Goal: Task Accomplishment & Management: Complete application form

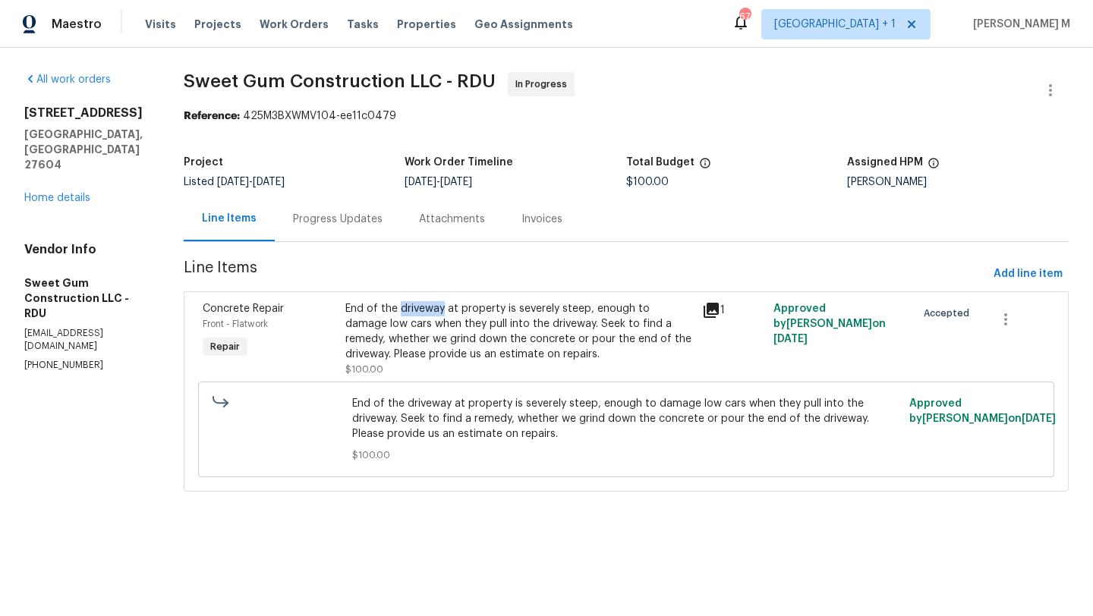
copy div "driveway"
drag, startPoint x: 423, startPoint y: 308, endPoint x: 463, endPoint y: 311, distance: 40.3
click at [463, 311] on div "End of the driveway at property is severely steep, enough to damage low cars wh…" at bounding box center [519, 331] width 348 height 61
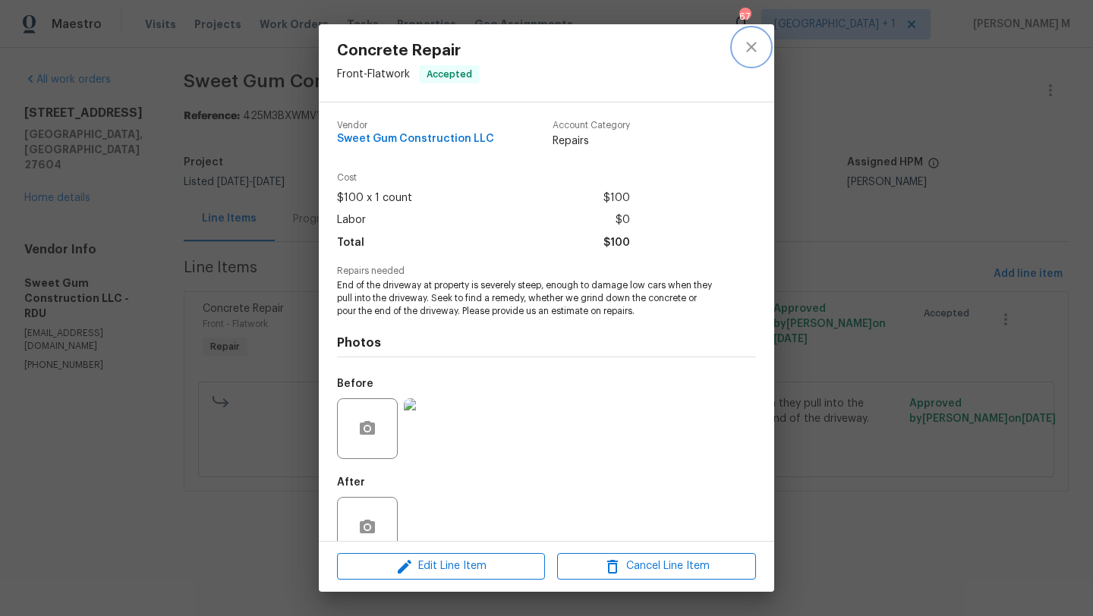
click at [745, 57] on button "close" at bounding box center [751, 47] width 36 height 36
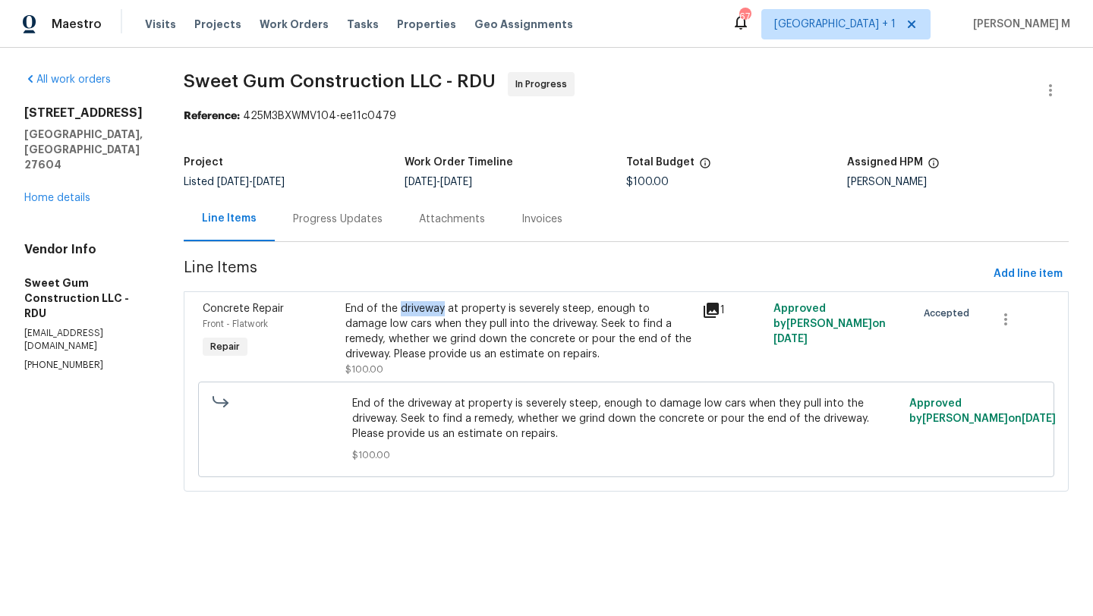
drag, startPoint x: 487, startPoint y: 182, endPoint x: 539, endPoint y: 179, distance: 52.5
click at [472, 179] on span "10/16/2025" at bounding box center [456, 182] width 32 height 11
copy span "10/16/2025"
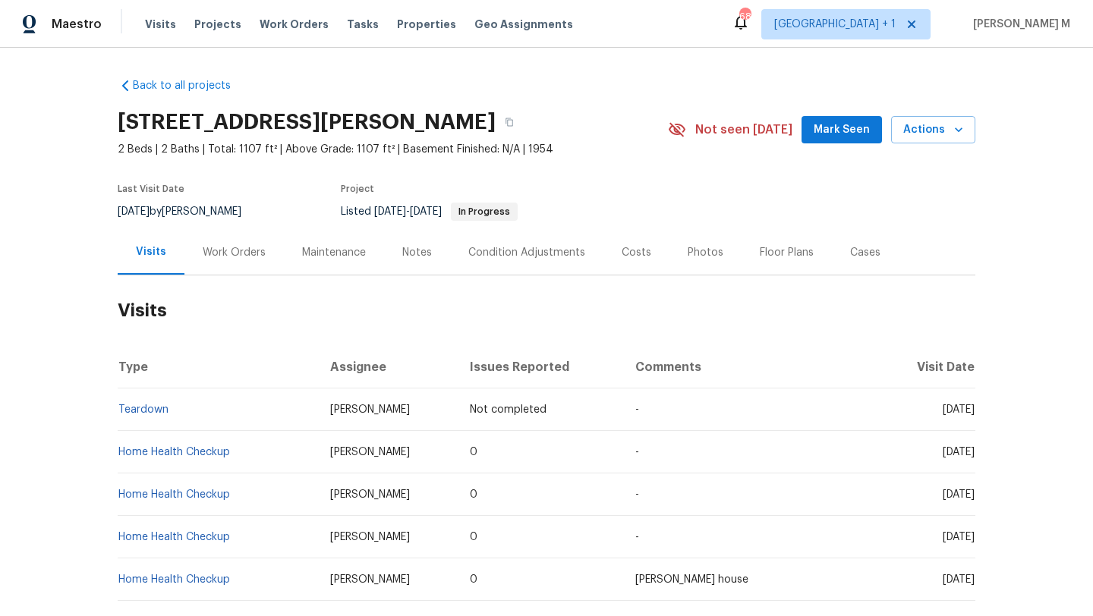
scroll to position [7, 0]
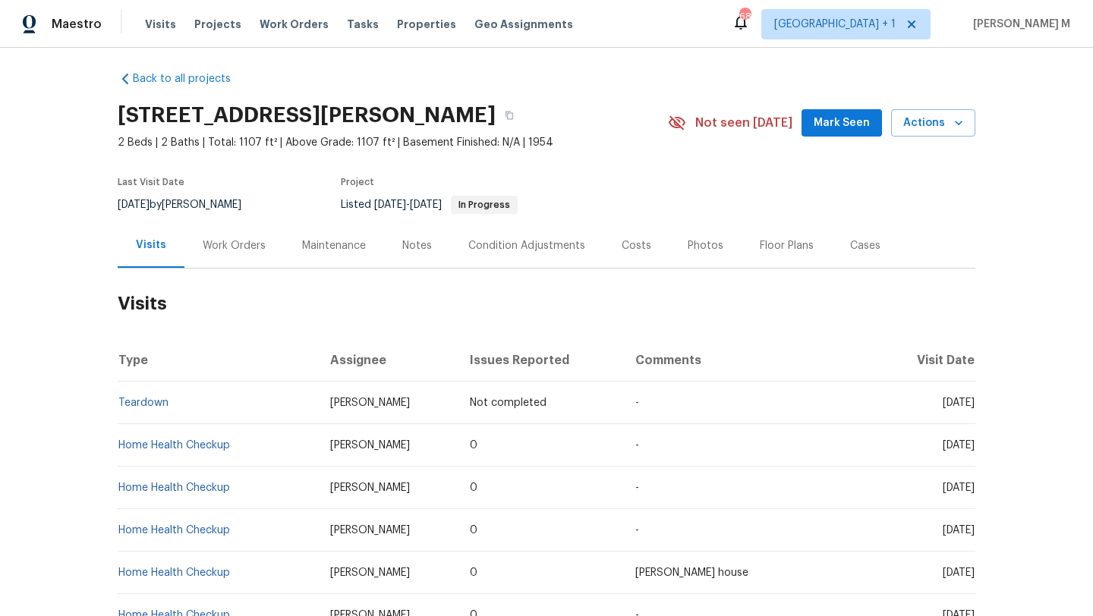
click at [251, 264] on div "Work Orders" at bounding box center [233, 245] width 99 height 45
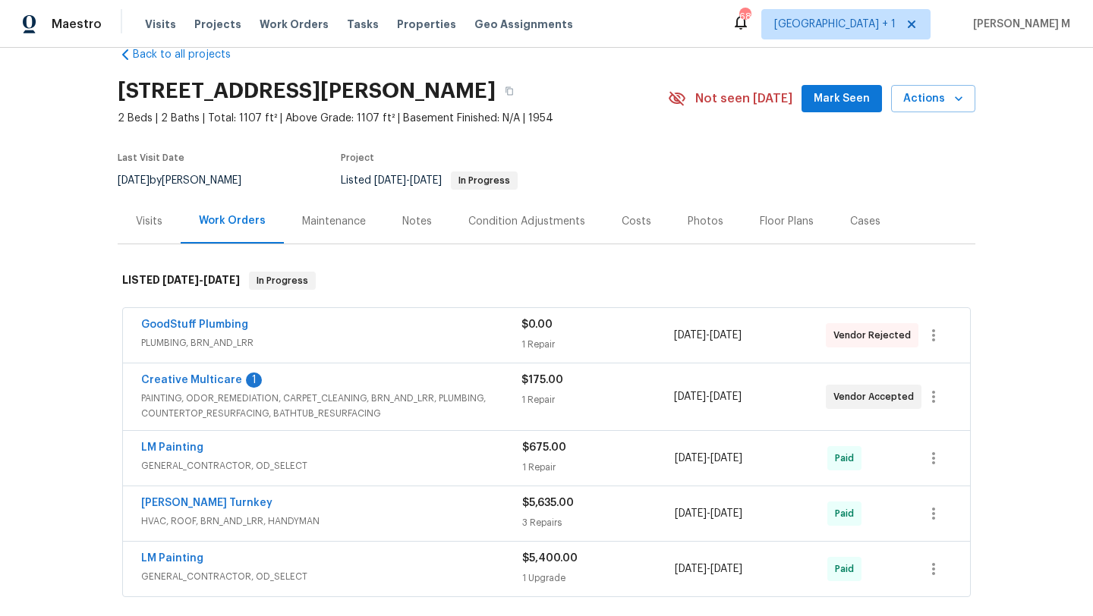
scroll to position [33, 0]
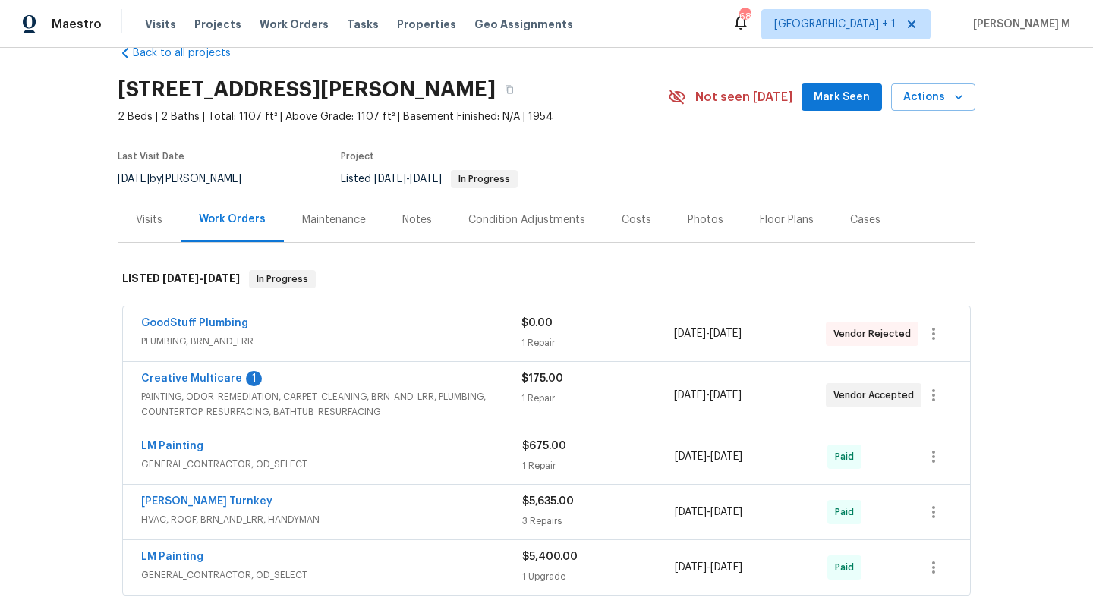
click at [460, 383] on div "Creative Multicare 1" at bounding box center [331, 380] width 380 height 18
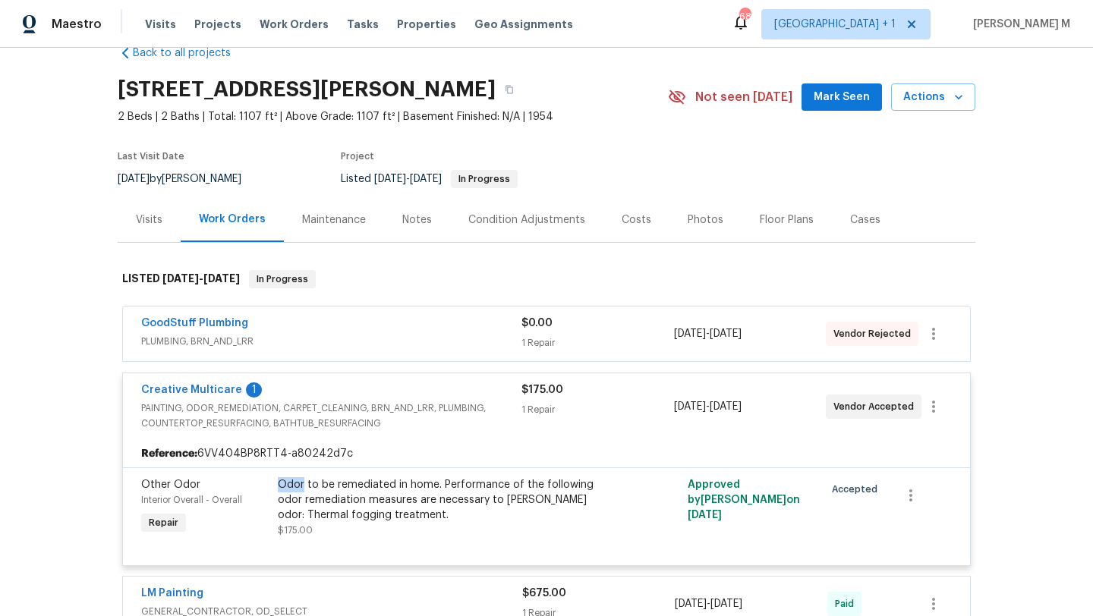
copy div "Odor"
drag, startPoint x: 273, startPoint y: 482, endPoint x: 296, endPoint y: 490, distance: 24.0
click at [296, 490] on div "Odor to be remediated in home. Performance of the following odor remediation me…" at bounding box center [444, 500] width 332 height 46
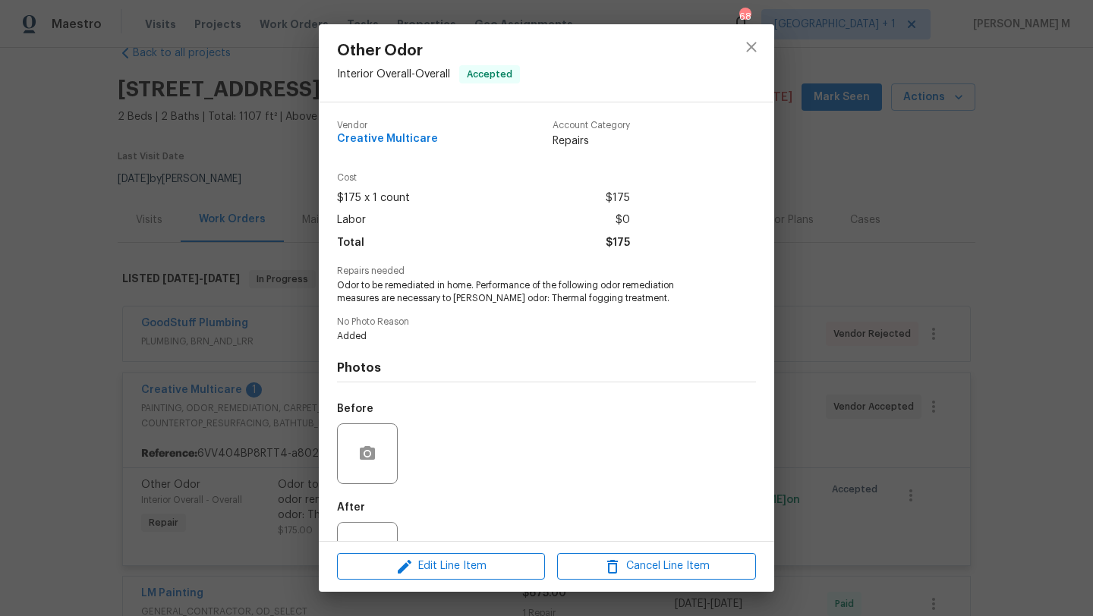
click at [228, 484] on div "Other Odor Interior Overall - Overall Accepted Vendor Creative Multicare Accoun…" at bounding box center [546, 308] width 1093 height 616
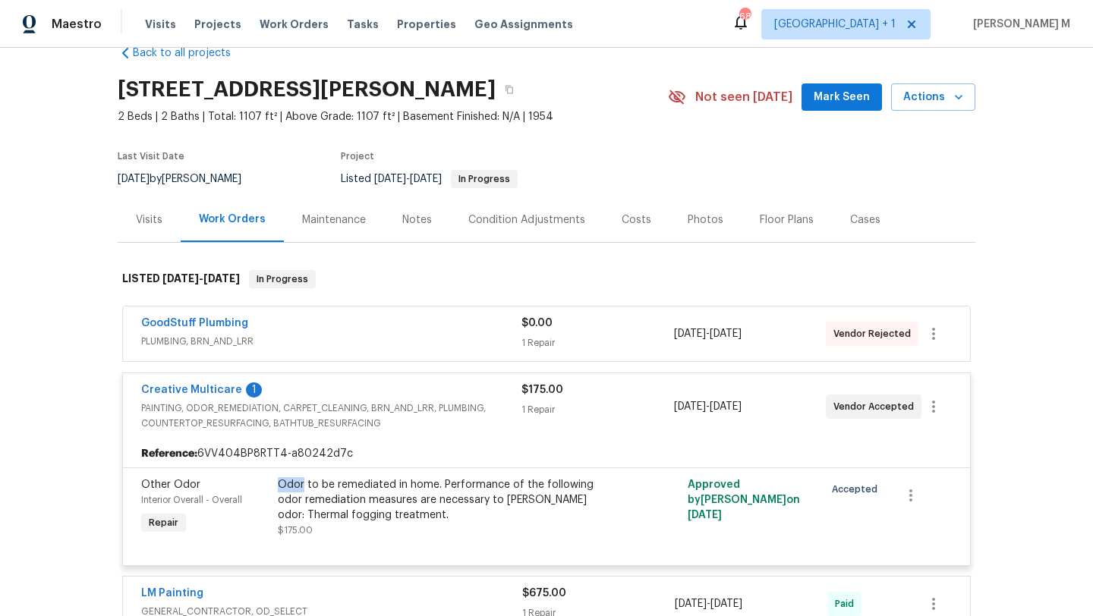
copy div "Odor"
drag, startPoint x: 276, startPoint y: 487, endPoint x: 299, endPoint y: 487, distance: 23.5
click at [299, 487] on div "Odor to be remediated in home. Performance of the following odor remediation me…" at bounding box center [444, 500] width 332 height 46
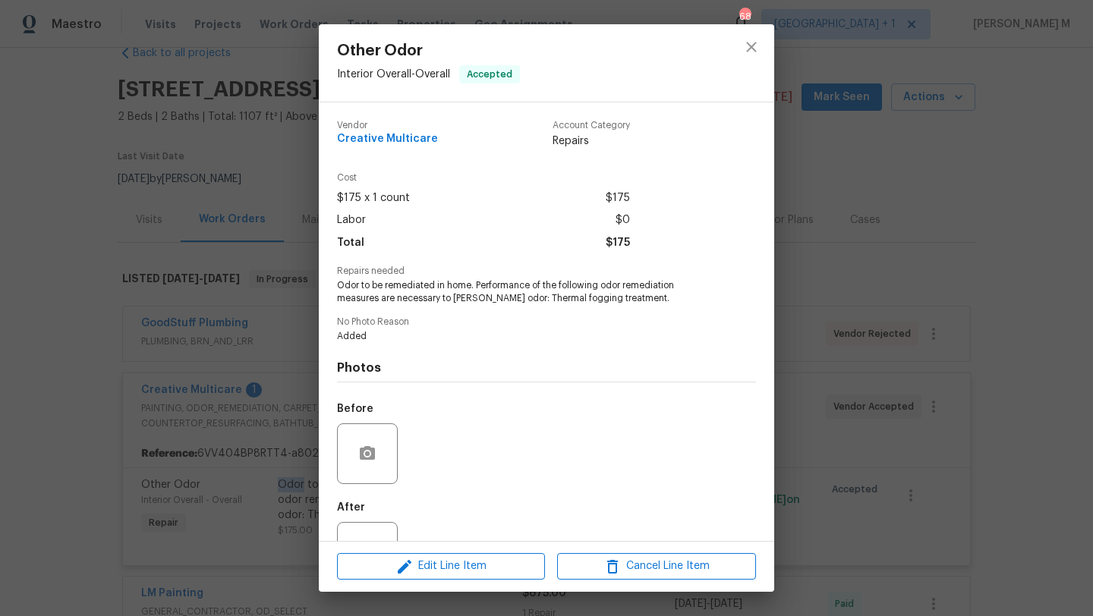
scroll to position [58, 0]
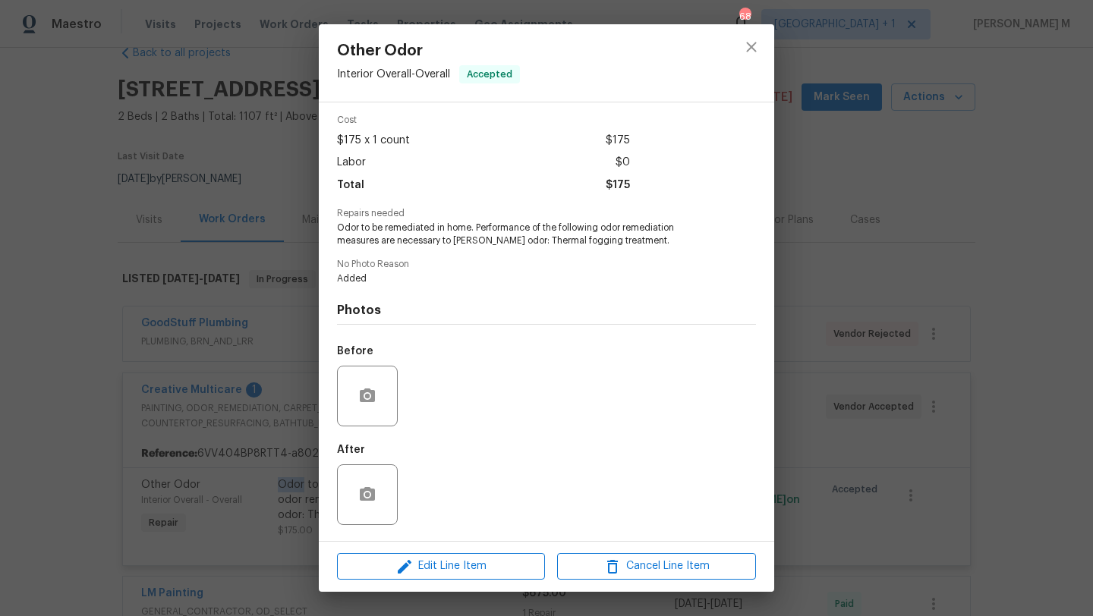
click at [216, 347] on div "Other Odor Interior Overall - Overall Accepted Vendor Creative Multicare Accoun…" at bounding box center [546, 308] width 1093 height 616
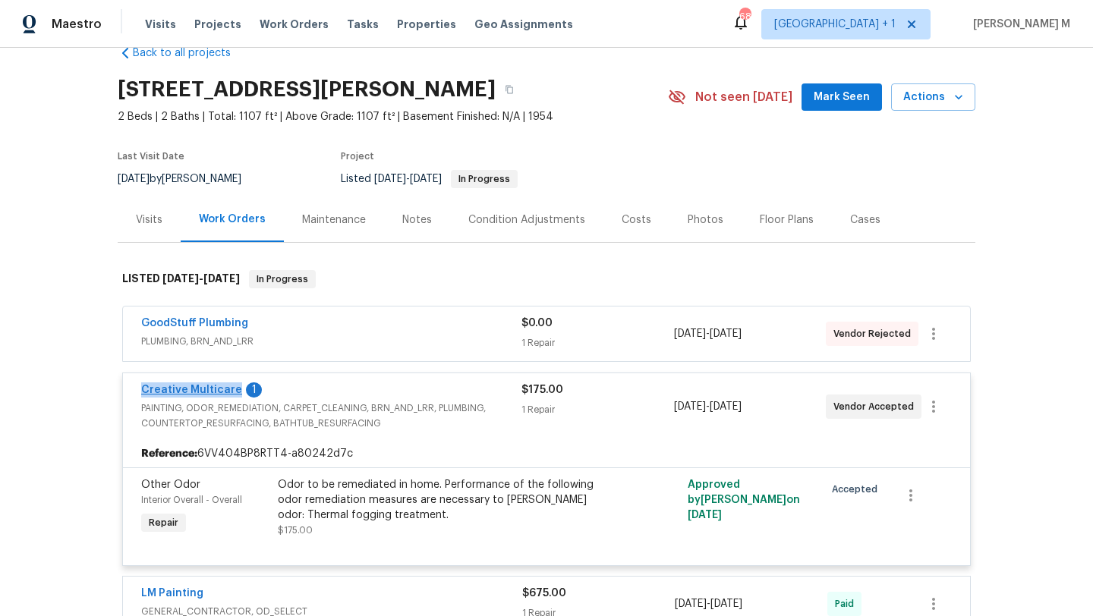
copy link "Creative Multicare"
drag, startPoint x: 121, startPoint y: 392, endPoint x: 228, endPoint y: 391, distance: 107.0
click at [228, 391] on div "Creative Multicare 1 PAINTING, ODOR_REMEDIATION, CARPET_CLEANING, BRN_AND_LRR, …" at bounding box center [546, 406] width 847 height 67
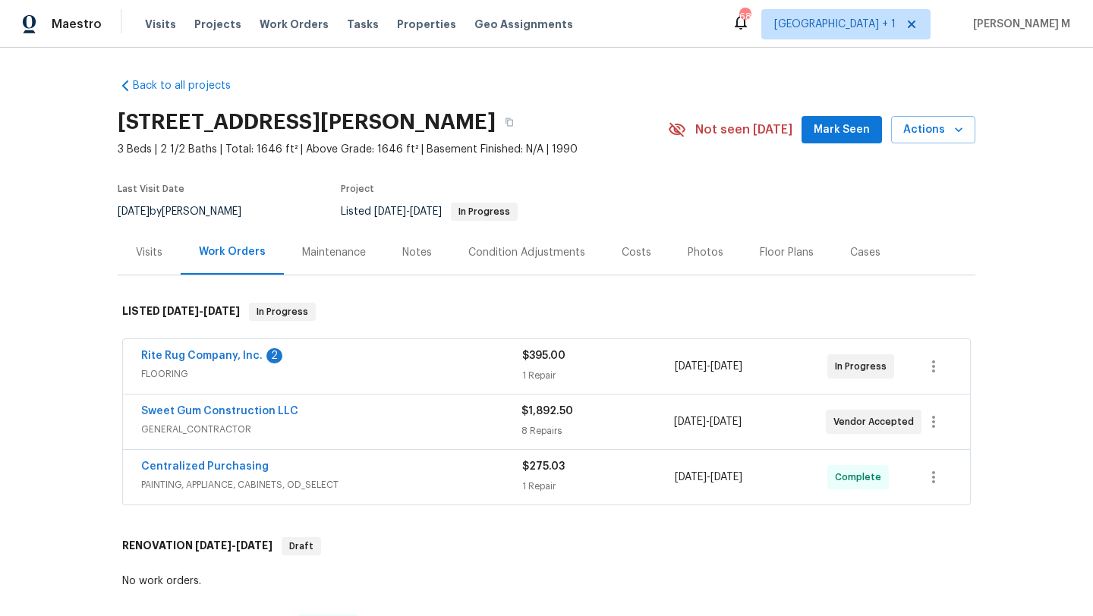
click at [841, 260] on div "Cases" at bounding box center [865, 252] width 67 height 45
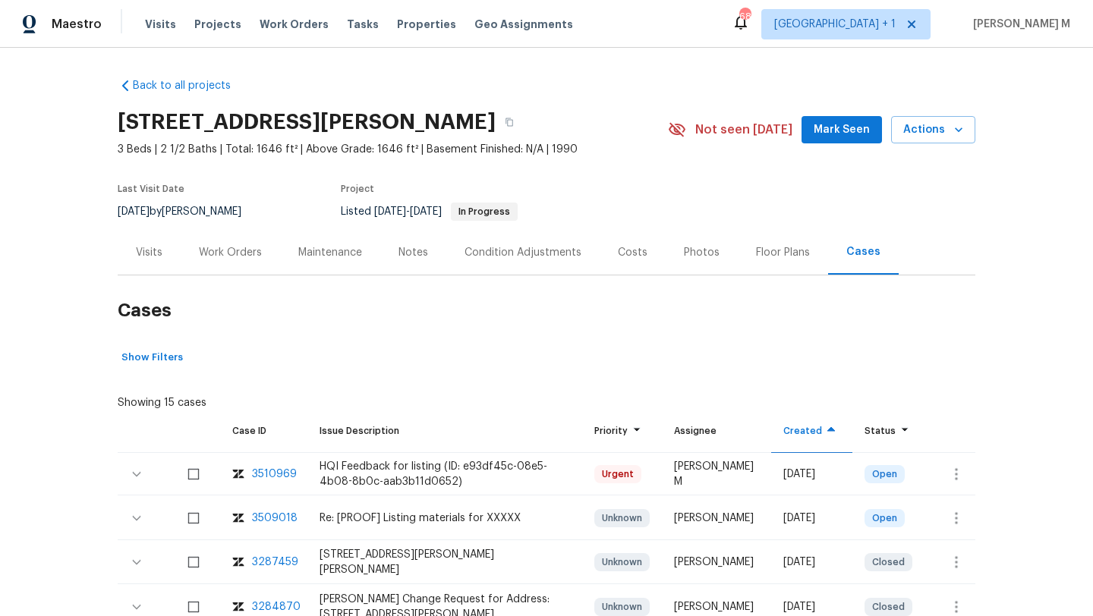
scroll to position [87, 0]
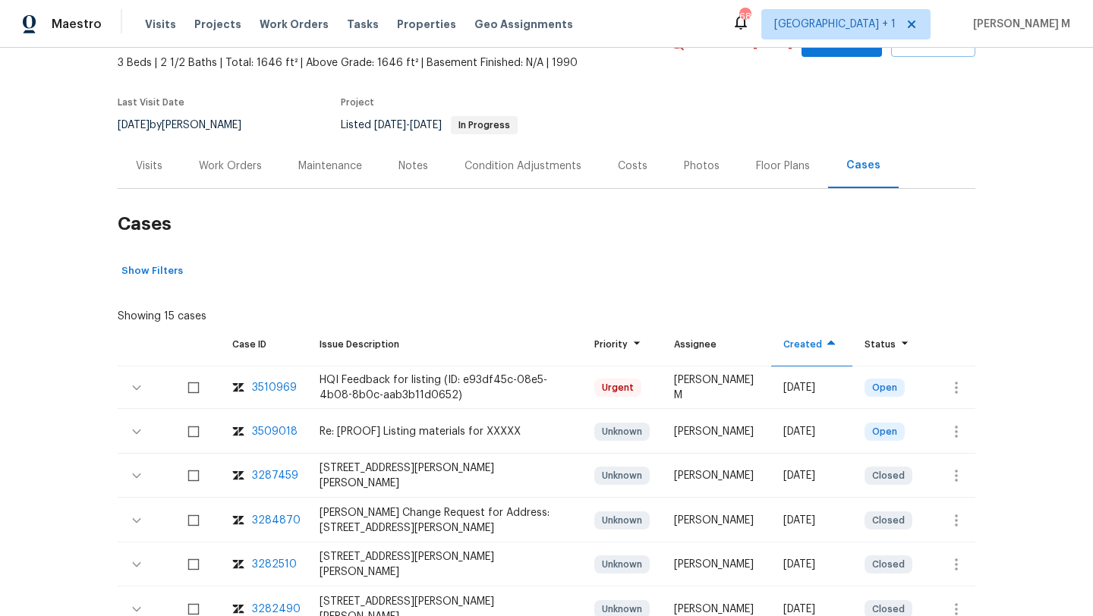
click at [279, 385] on div "3510969" at bounding box center [274, 387] width 45 height 15
click at [225, 163] on div "Work Orders" at bounding box center [230, 166] width 63 height 15
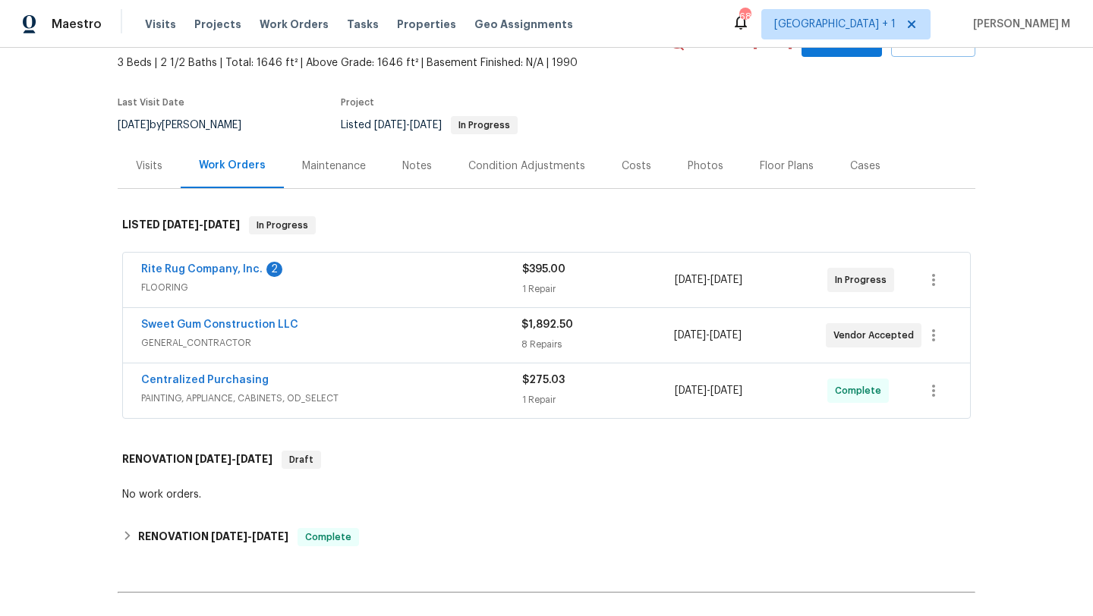
click at [317, 332] on div "Sweet Gum Construction LLC" at bounding box center [331, 326] width 380 height 18
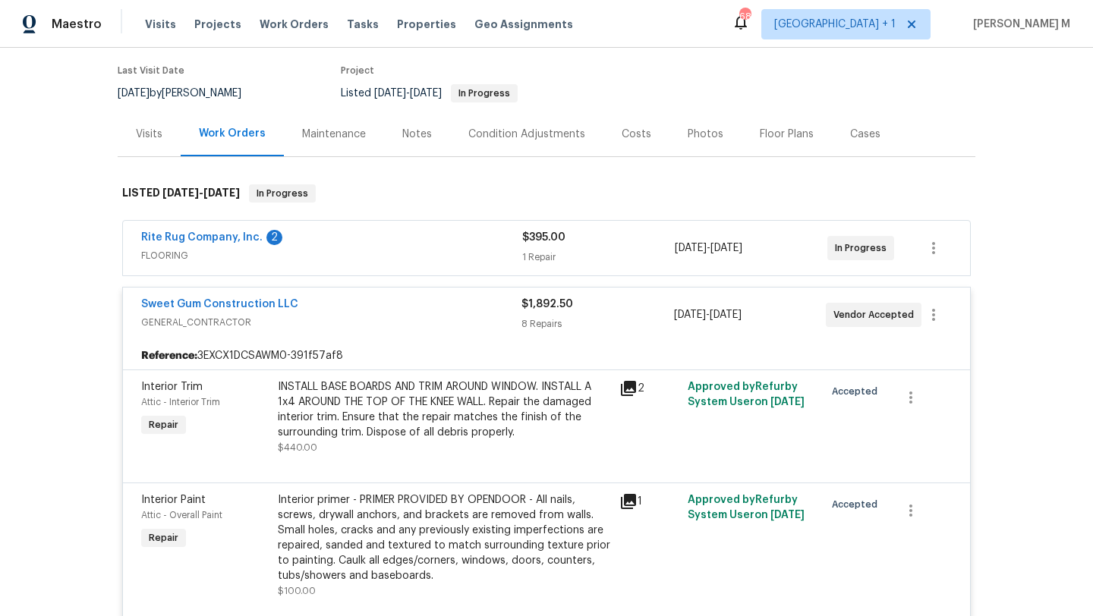
scroll to position [121, 0]
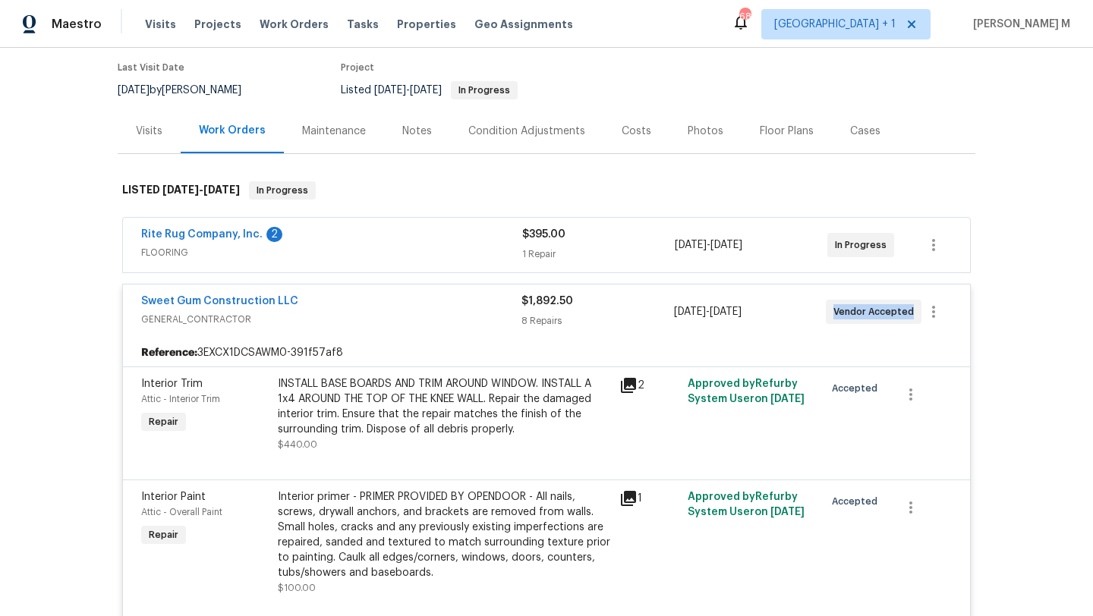
copy span "Vendor Accepted"
drag, startPoint x: 823, startPoint y: 313, endPoint x: 903, endPoint y: 314, distance: 80.5
click at [903, 314] on div "Vendor Accepted" at bounding box center [874, 312] width 96 height 24
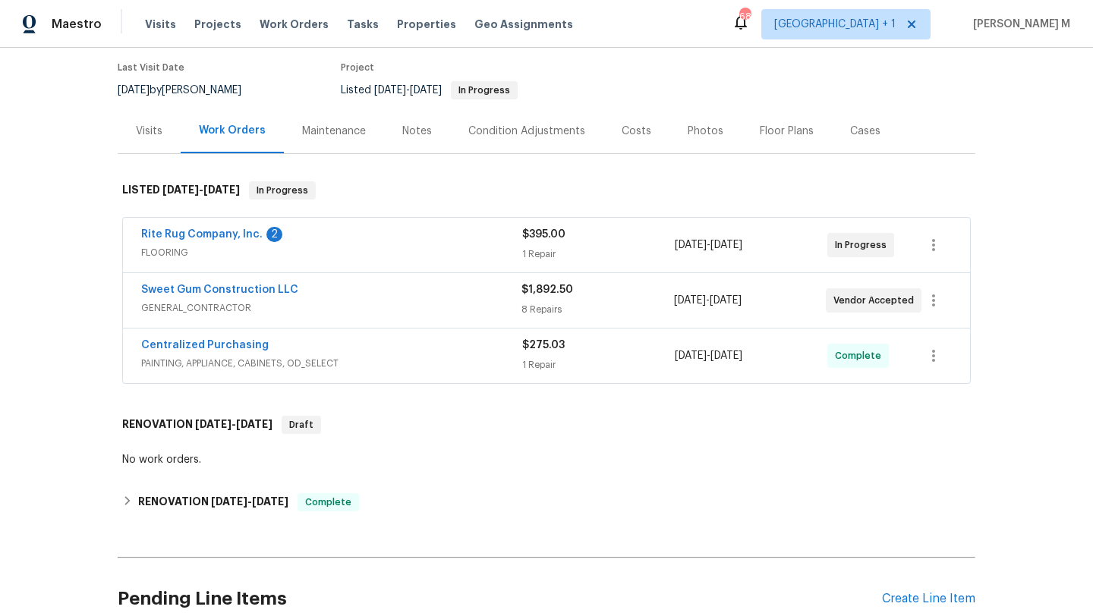
click at [467, 294] on div "Sweet Gum Construction LLC" at bounding box center [331, 291] width 380 height 18
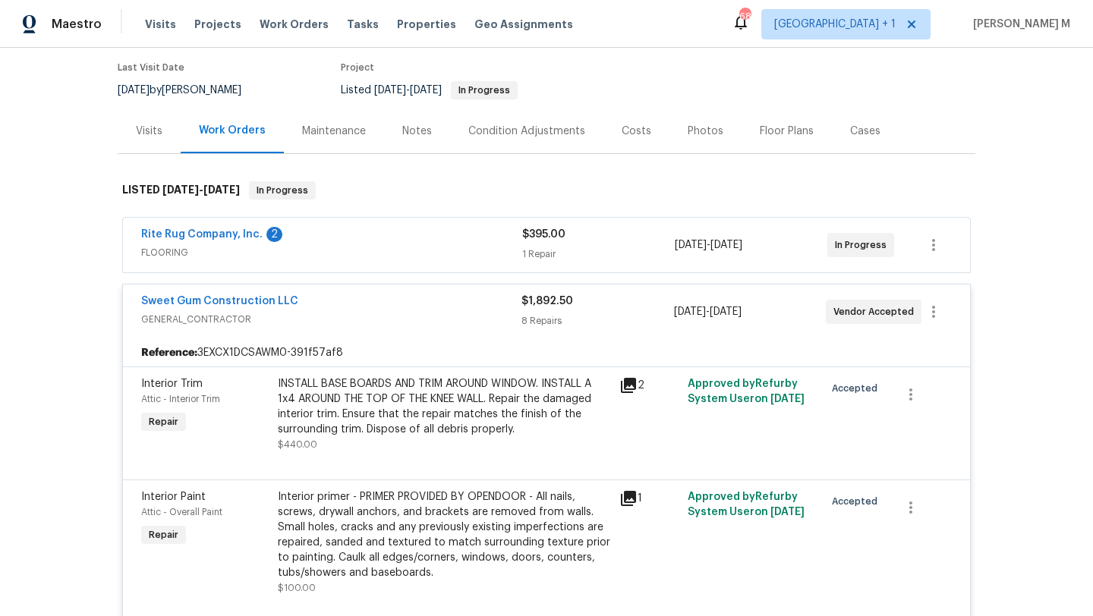
click at [477, 254] on span "FLOORING" at bounding box center [331, 252] width 381 height 15
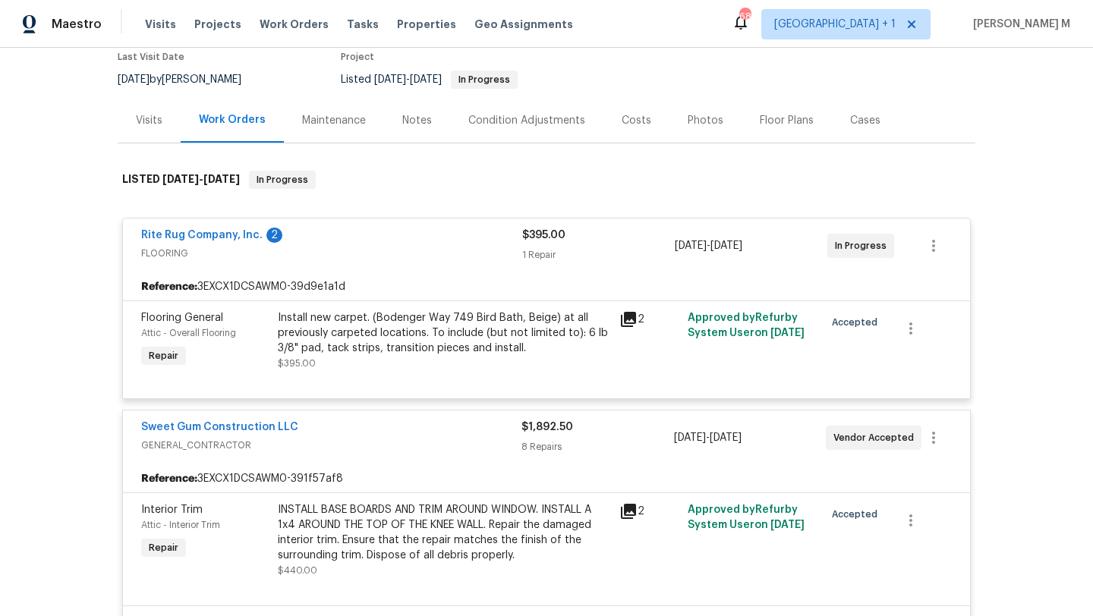
scroll to position [133, 0]
copy link "Sweet Gum Construction LLC"
drag, startPoint x: 128, startPoint y: 427, endPoint x: 377, endPoint y: 427, distance: 248.2
click at [377, 427] on div "Sweet Gum Construction LLC GENERAL_CONTRACTOR $1,892.50 8 Repairs 9/30/2025 - 1…" at bounding box center [546, 437] width 847 height 55
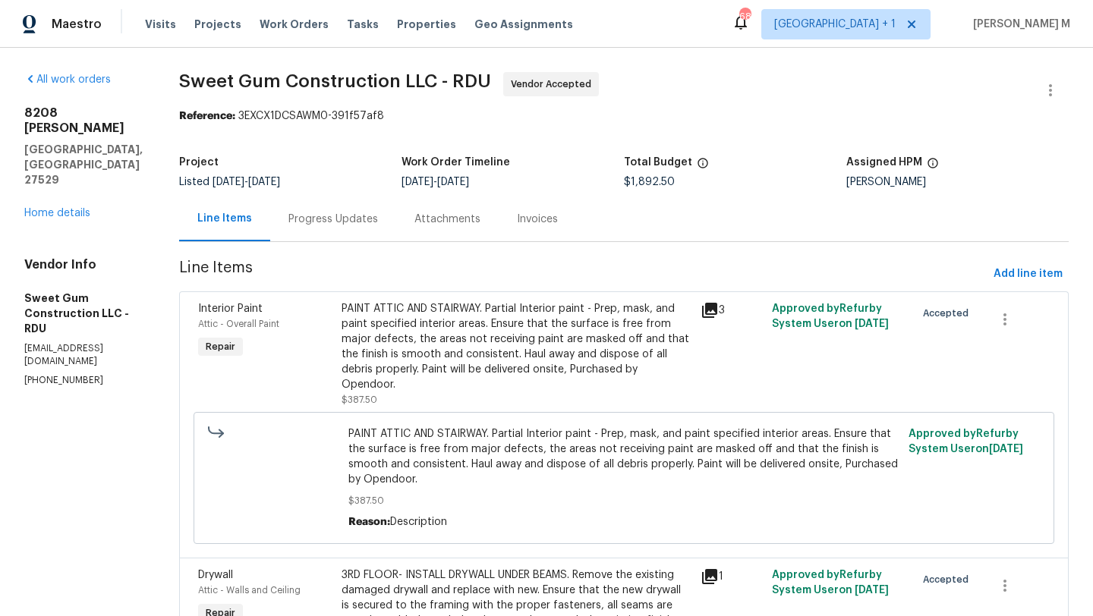
click at [376, 219] on div "Progress Updates" at bounding box center [333, 219] width 90 height 15
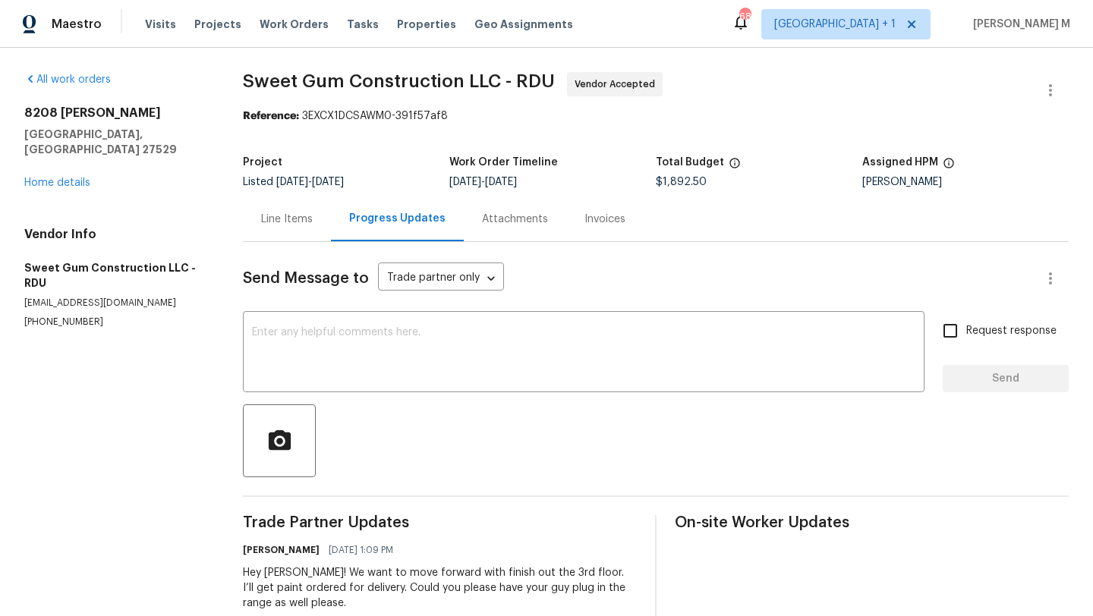
scroll to position [49, 0]
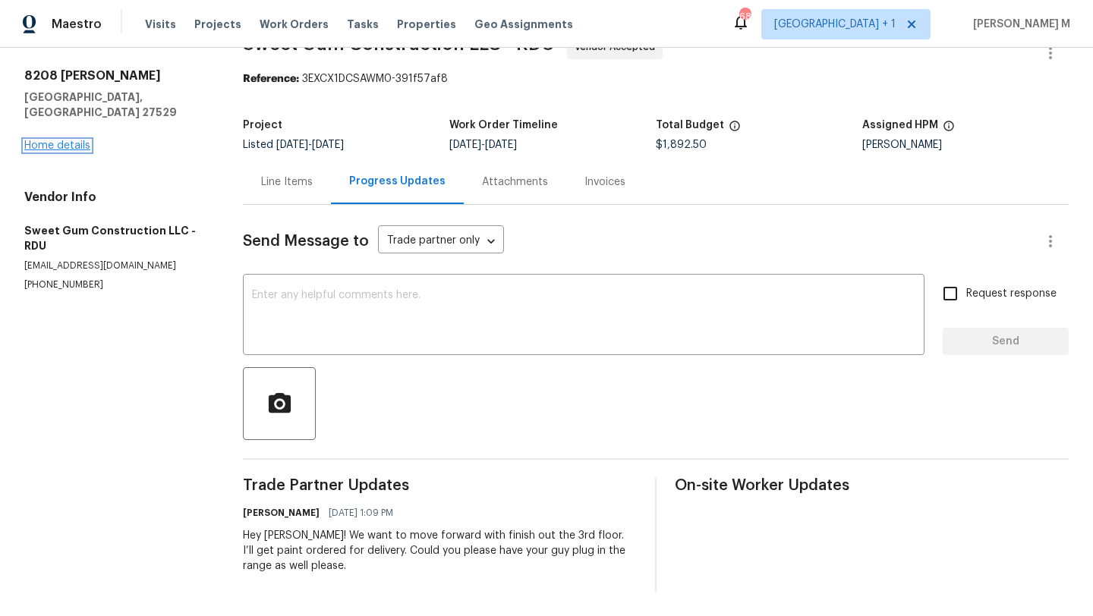
click at [77, 140] on link "Home details" at bounding box center [57, 145] width 66 height 11
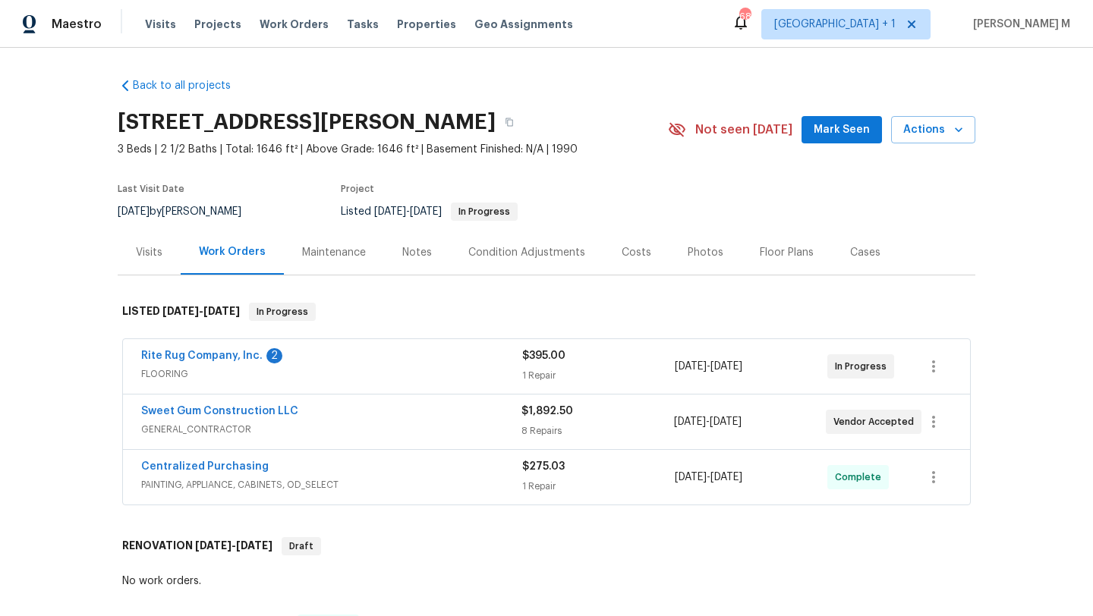
scroll to position [20, 0]
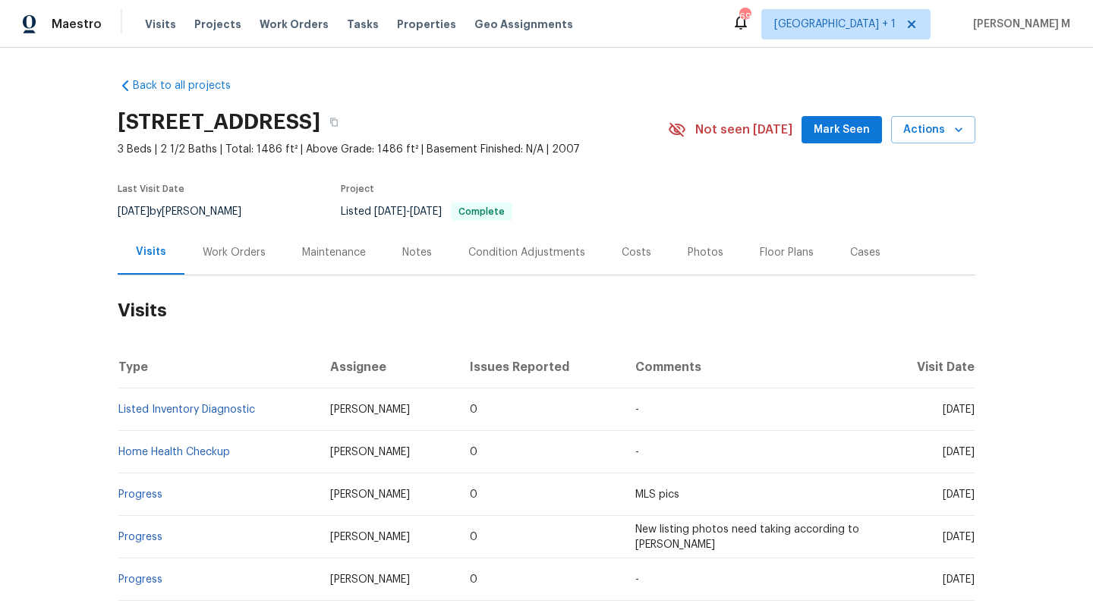
click at [244, 256] on div "Work Orders" at bounding box center [234, 252] width 63 height 15
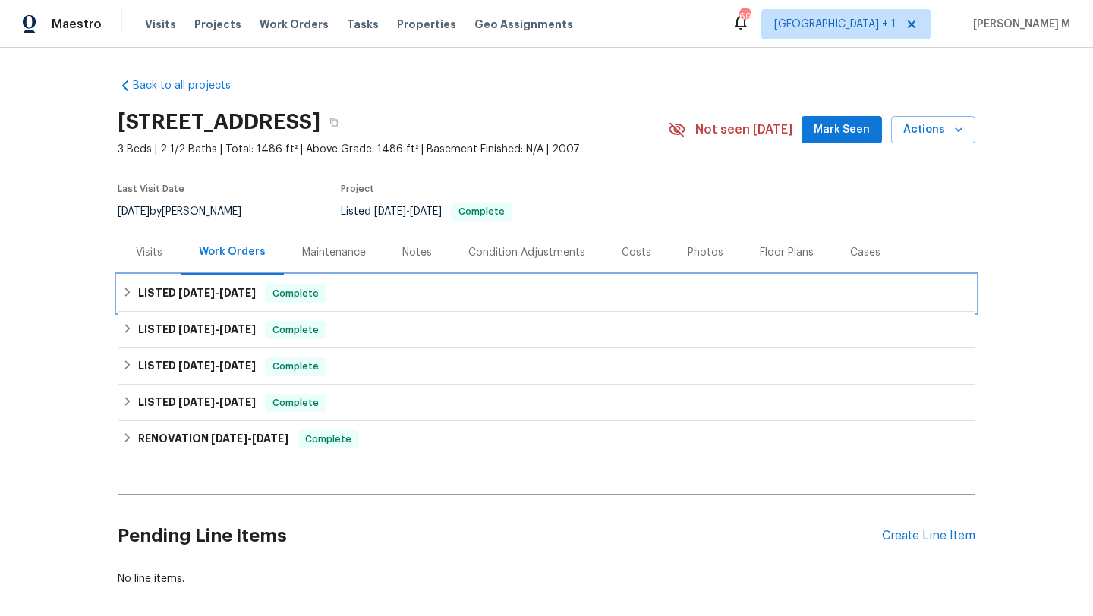
click at [172, 301] on h6 "LISTED [DATE] - [DATE]" at bounding box center [197, 294] width 118 height 18
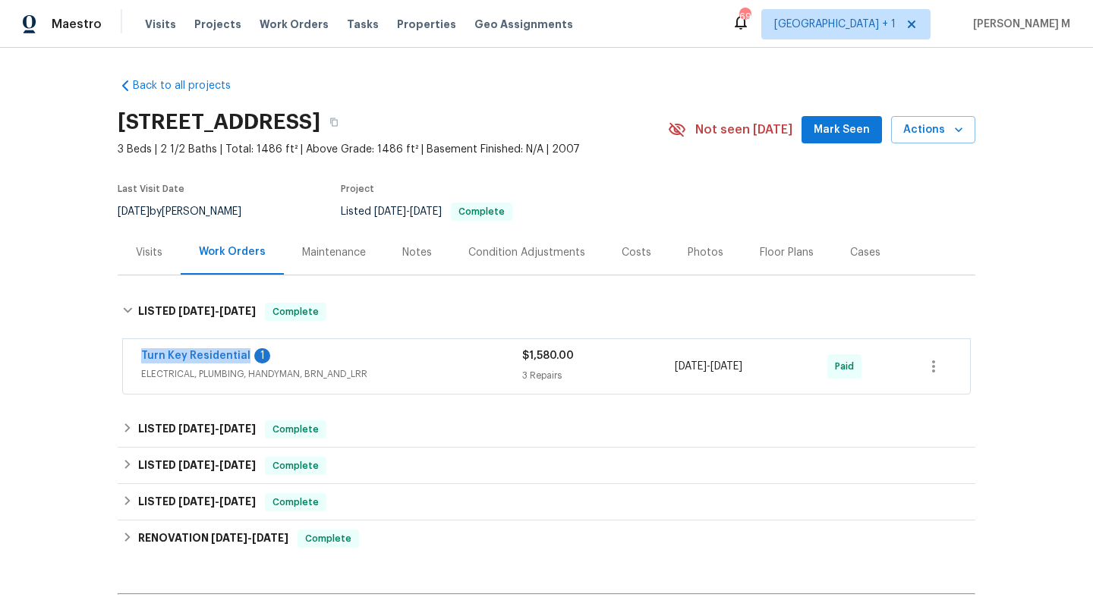
copy link "Turn Key Residential"
drag, startPoint x: 130, startPoint y: 351, endPoint x: 238, endPoint y: 354, distance: 108.6
click at [238, 354] on div "Turn Key Residential 1 ELECTRICAL, PLUMBING, HANDYMAN, BRN_AND_LRR $1,580.00 3 …" at bounding box center [546, 366] width 847 height 55
drag, startPoint x: 670, startPoint y: 366, endPoint x: 775, endPoint y: 367, distance: 105.5
click at [742, 367] on span "8/15/2025 - 9/23/2025" at bounding box center [709, 366] width 68 height 15
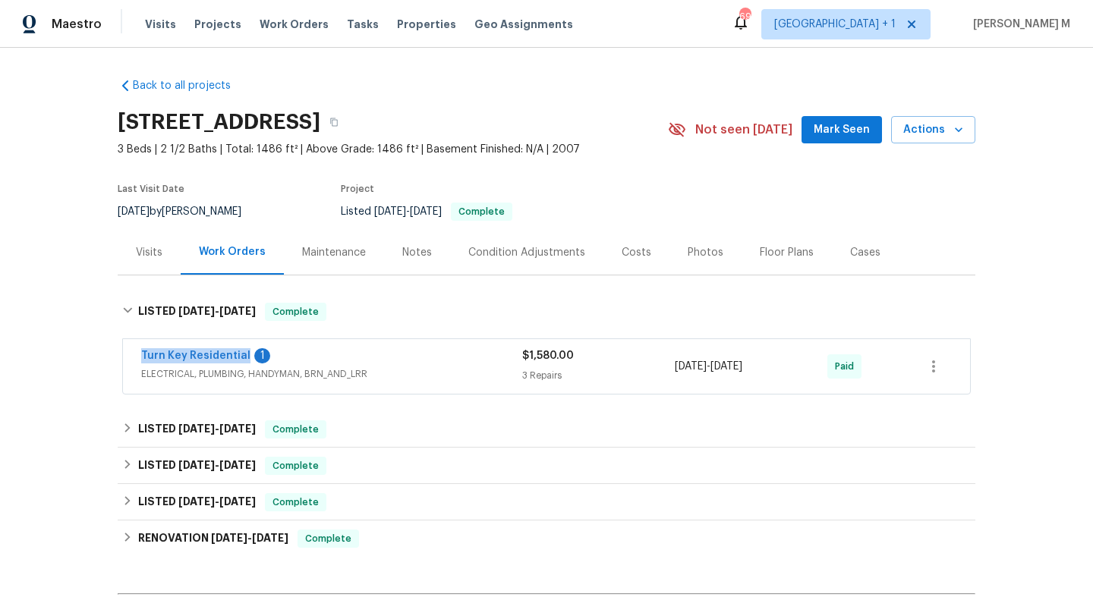
copy span "8/15/2025 - 9/23/202"
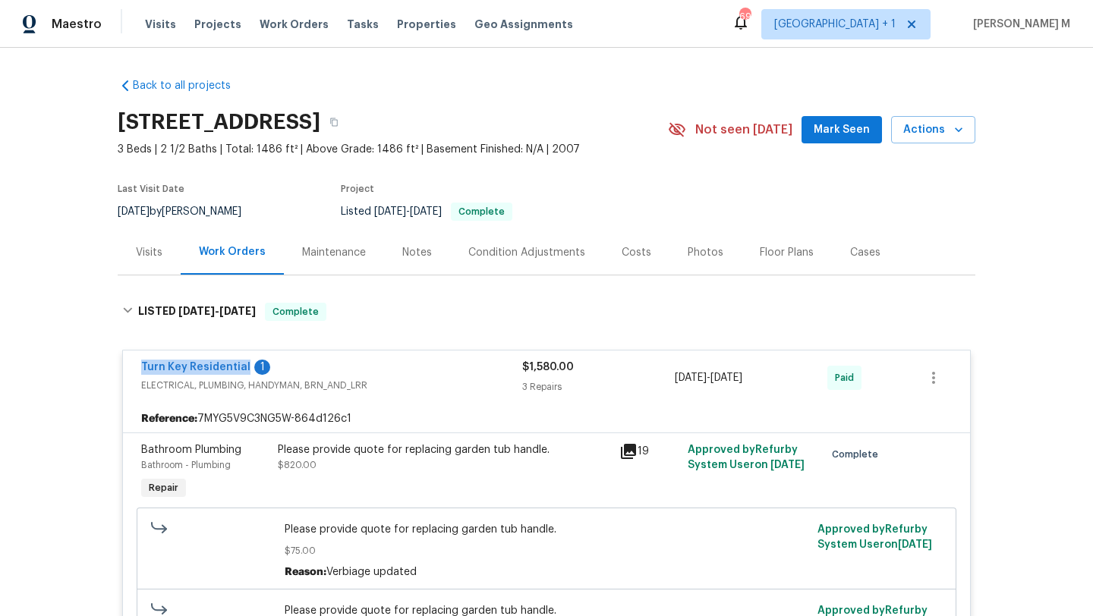
copy span "8/15/2025 - 9/23/202"
copy span "8/15/2025 - 9/23/2025"
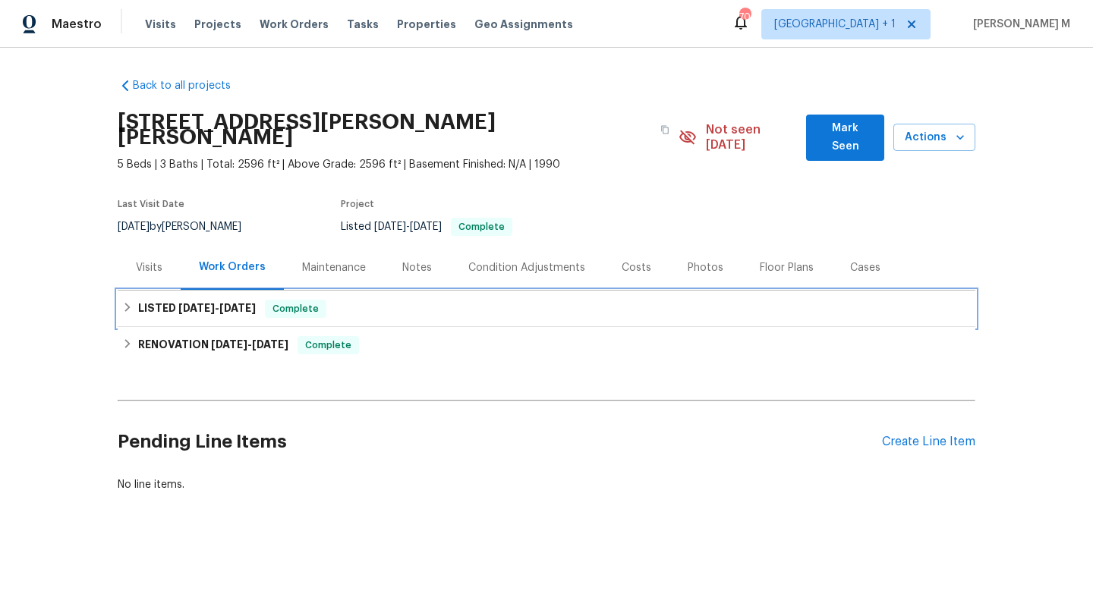
click at [203, 306] on div "LISTED 8/28/25 - 8/29/25 Complete" at bounding box center [547, 309] width 858 height 36
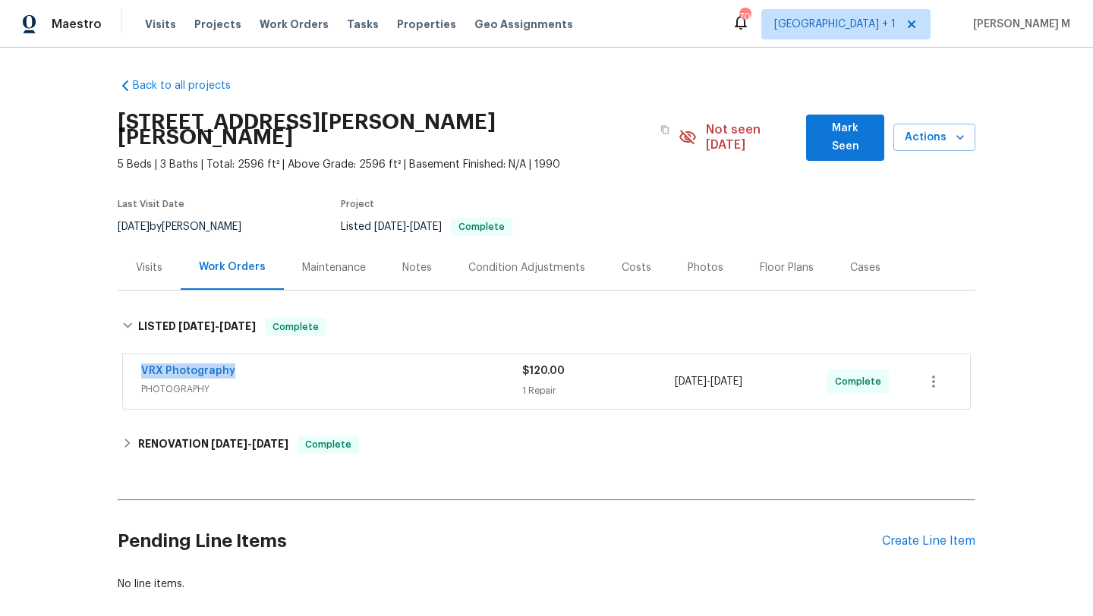
copy link "VRX Photography"
drag, startPoint x: 121, startPoint y: 358, endPoint x: 254, endPoint y: 358, distance: 132.1
click at [254, 358] on div "VRX Photography PHOTOGRAPHY $120.00 1 Repair 8/28/2025 - 8/29/2025 Complete" at bounding box center [546, 382] width 847 height 55
copy div "1 Repair 8/28/2025 - 8/29/2025"
drag, startPoint x: 667, startPoint y: 365, endPoint x: 764, endPoint y: 369, distance: 97.2
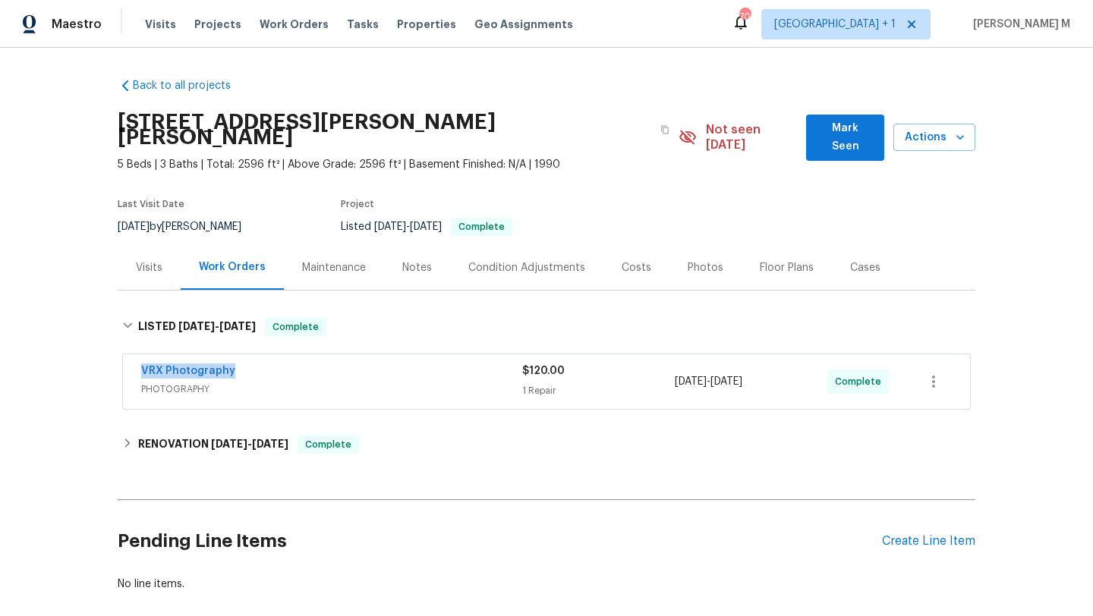
click at [771, 370] on div "VRX Photography PHOTOGRAPHY $120.00 1 Repair 8/28/2025 - 8/29/2025 Complete" at bounding box center [528, 382] width 774 height 36
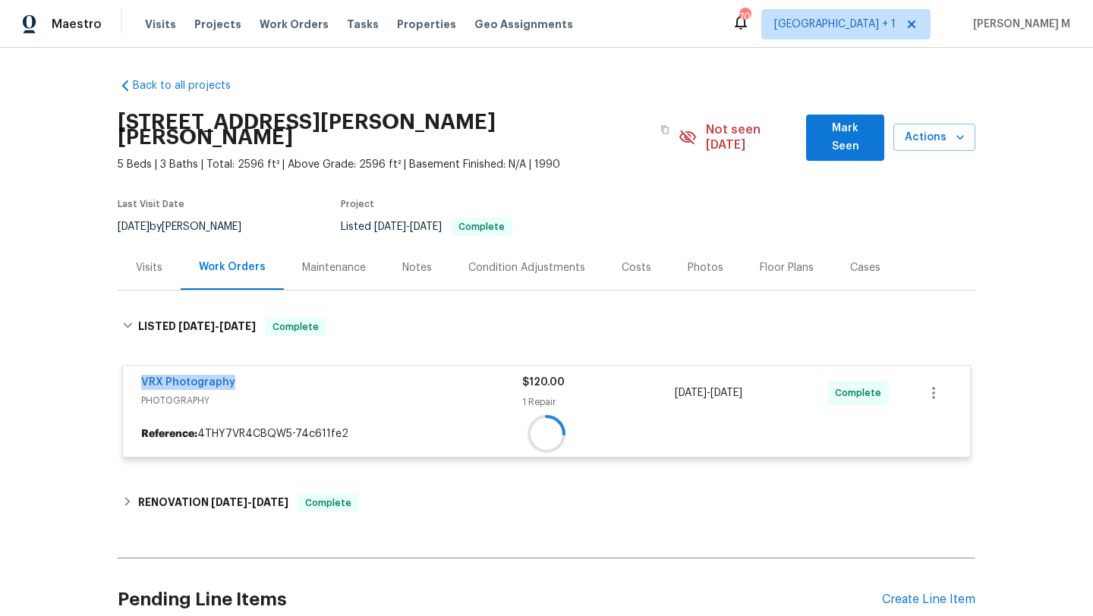
click at [660, 376] on div "$120.00 1 Repair" at bounding box center [598, 393] width 153 height 36
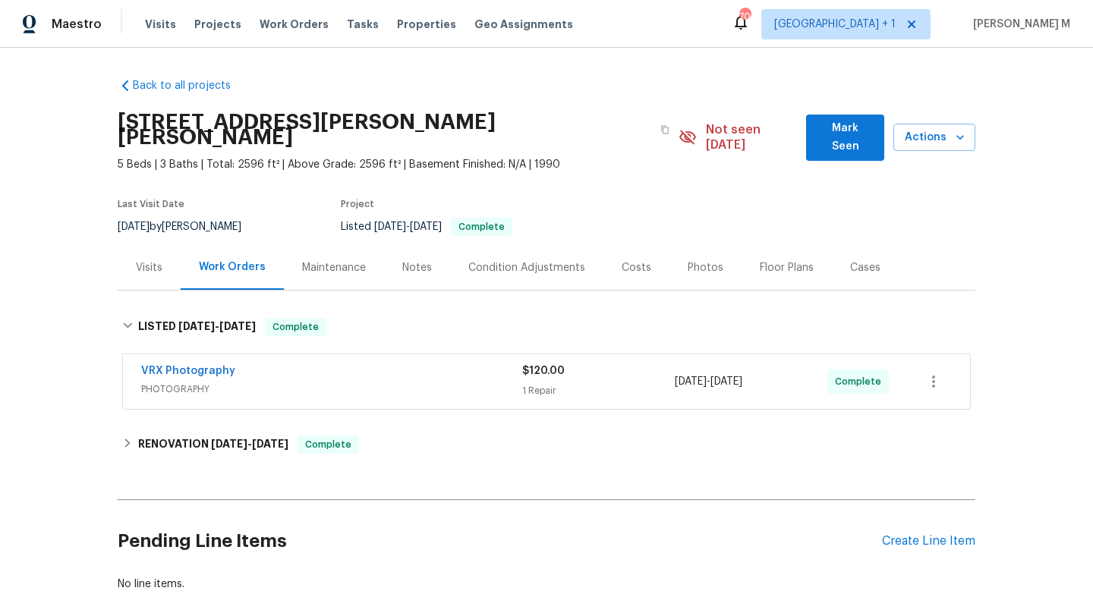
copy span "8/28/2025 - 8/29/2025"
drag, startPoint x: 669, startPoint y: 366, endPoint x: 780, endPoint y: 367, distance: 110.8
click at [742, 374] on span "8/28/2025 - 8/29/2025" at bounding box center [709, 381] width 68 height 15
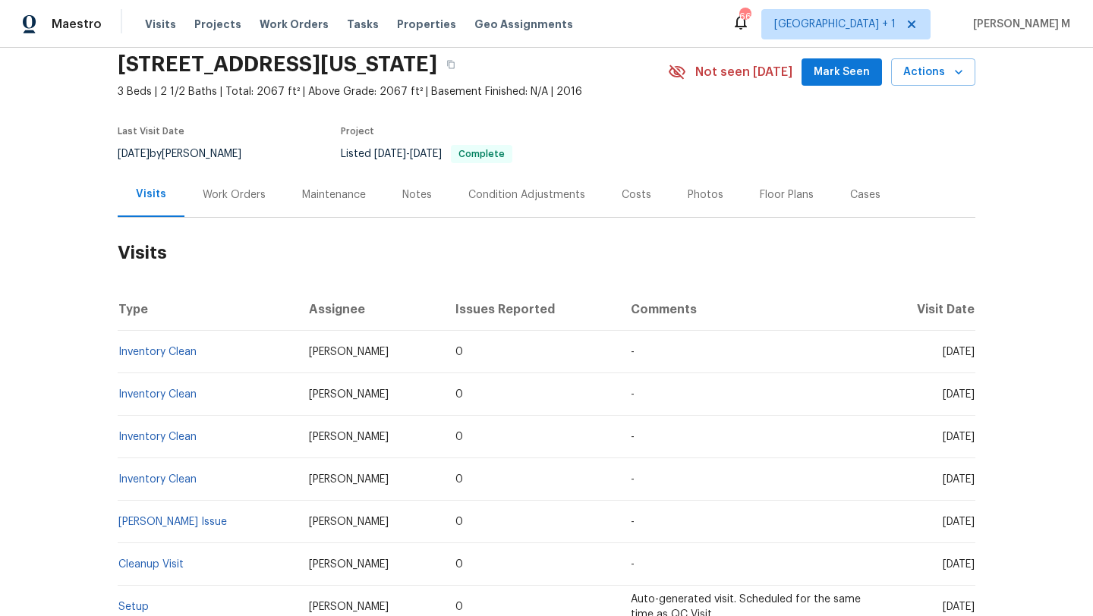
scroll to position [67, 0]
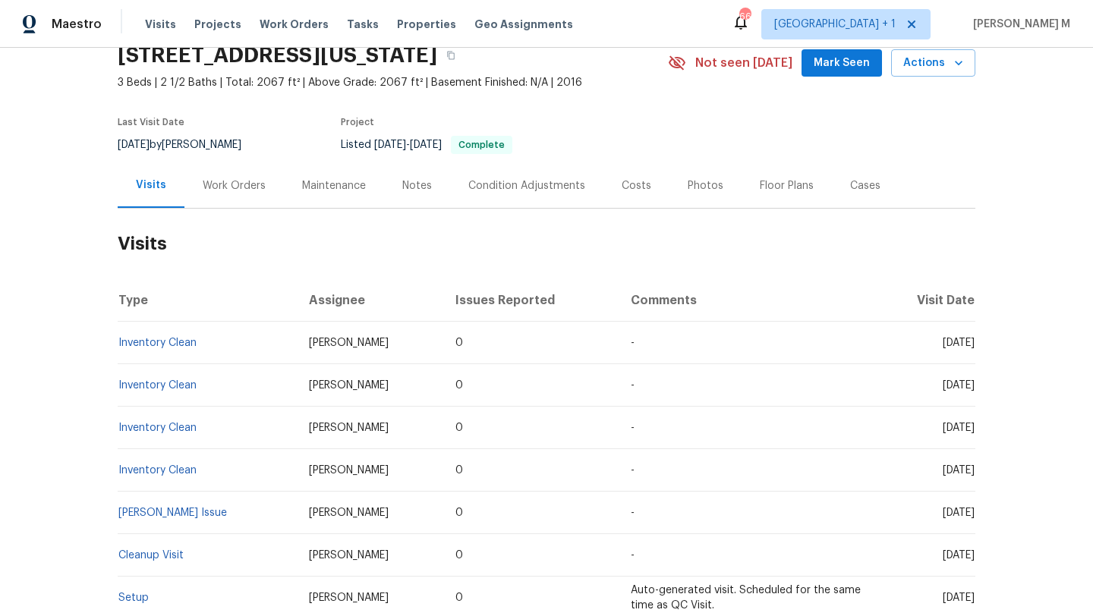
drag, startPoint x: 906, startPoint y: 347, endPoint x: 938, endPoint y: 347, distance: 31.1
click at [943, 347] on span "Mon, Sep 29 2025" at bounding box center [959, 343] width 32 height 11
copy span "Sep 29"
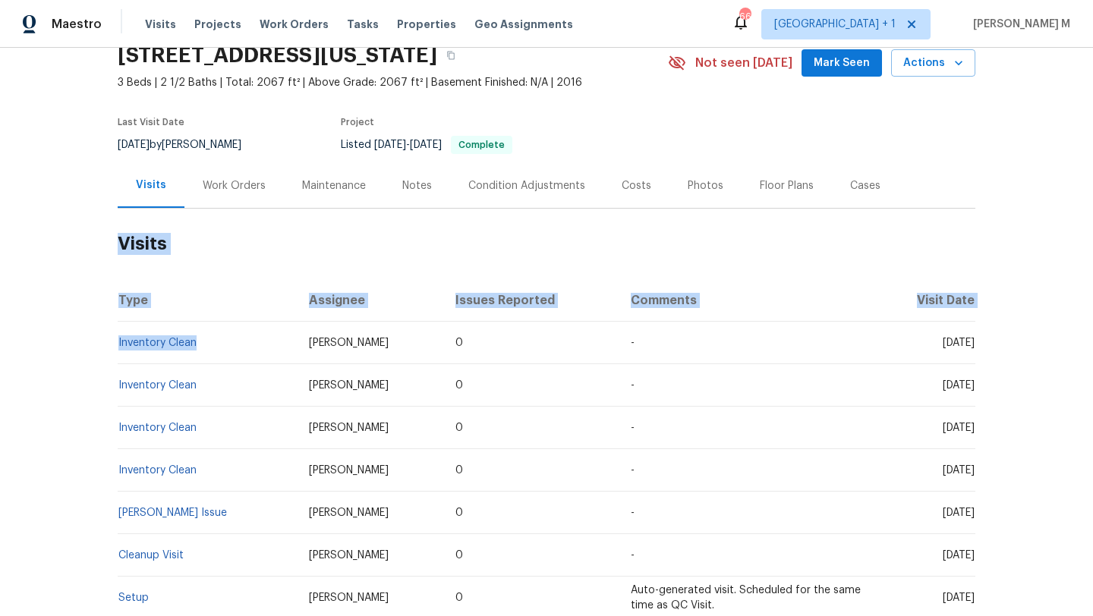
copy section "Visits Type Assignee Issues Reported Comments Visit Date Inventory Clean"
drag, startPoint x: 218, startPoint y: 347, endPoint x: 112, endPoint y: 346, distance: 106.3
click at [118, 346] on td "Inventory Clean" at bounding box center [207, 343] width 179 height 43
copy link "Inventory Clean"
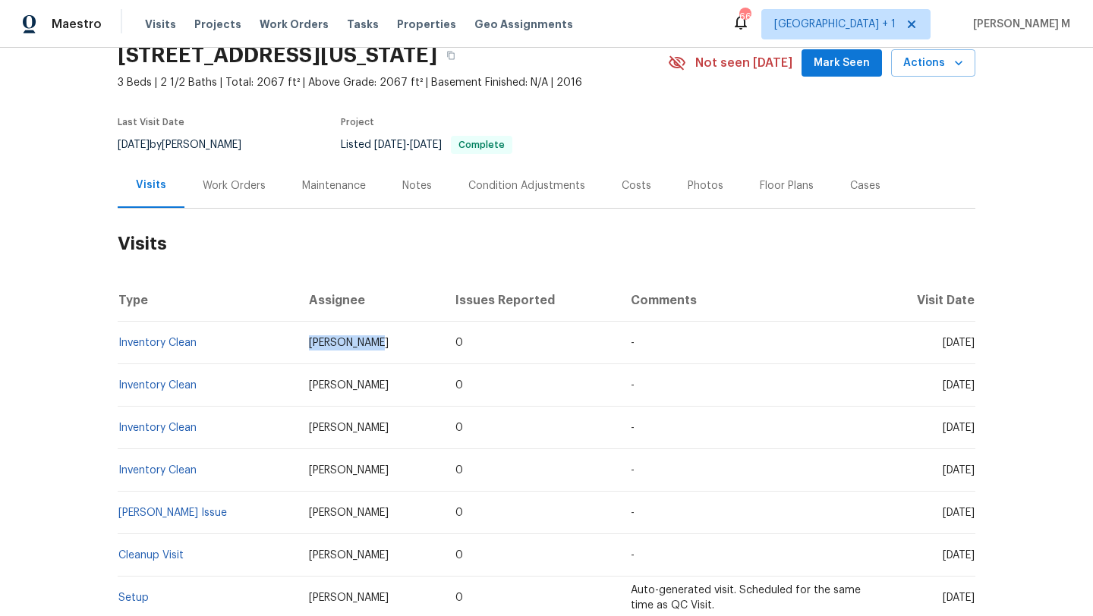
drag, startPoint x: 297, startPoint y: 342, endPoint x: 374, endPoint y: 342, distance: 77.4
click at [374, 342] on td "Chris Thomas" at bounding box center [370, 343] width 147 height 43
copy span "Chris Thomas"
click at [866, 188] on div "Cases" at bounding box center [865, 185] width 67 height 45
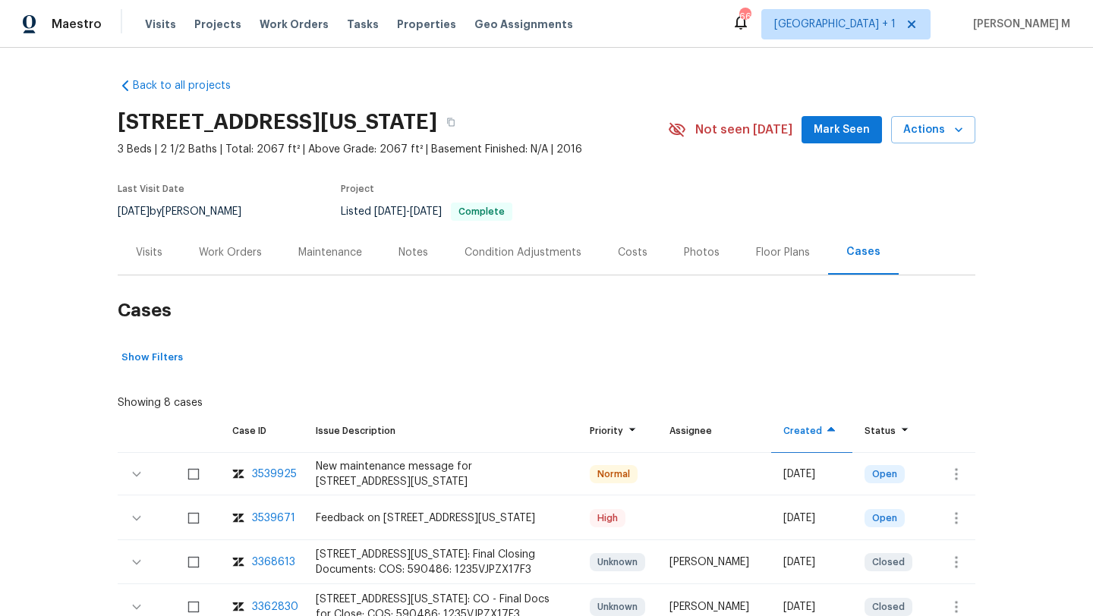
scroll to position [67, 0]
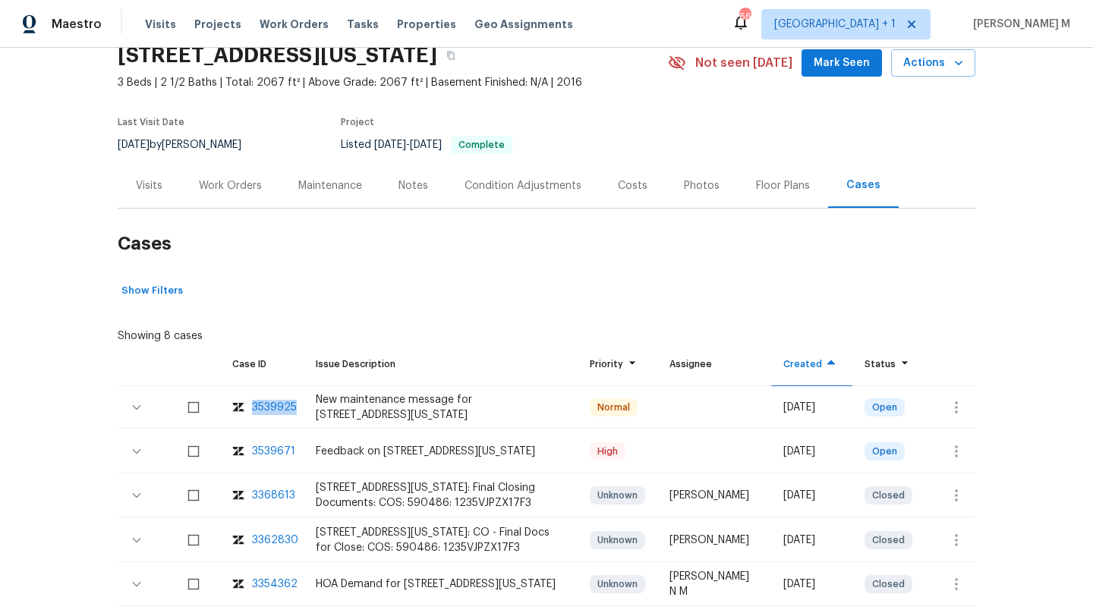
copy div "3539925"
drag, startPoint x: 294, startPoint y: 408, endPoint x: 248, endPoint y: 410, distance: 45.6
click at [248, 410] on td "3539925" at bounding box center [262, 407] width 84 height 43
click at [938, 449] on button "button" at bounding box center [956, 451] width 36 height 36
click at [942, 446] on li "Create a visit" at bounding box center [1003, 451] width 157 height 25
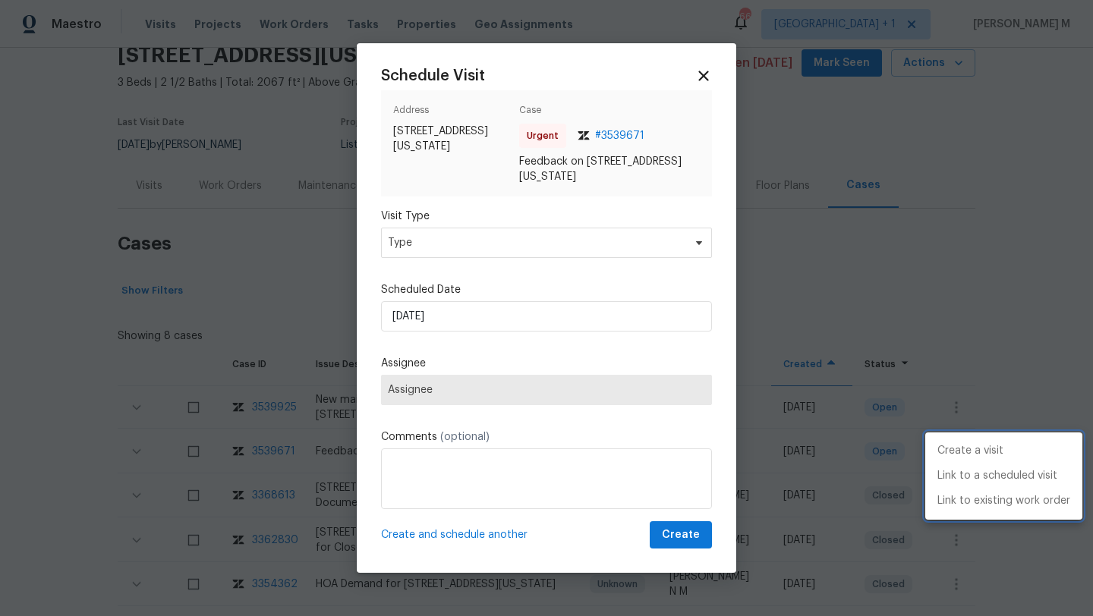
click at [427, 240] on div at bounding box center [546, 308] width 1093 height 616
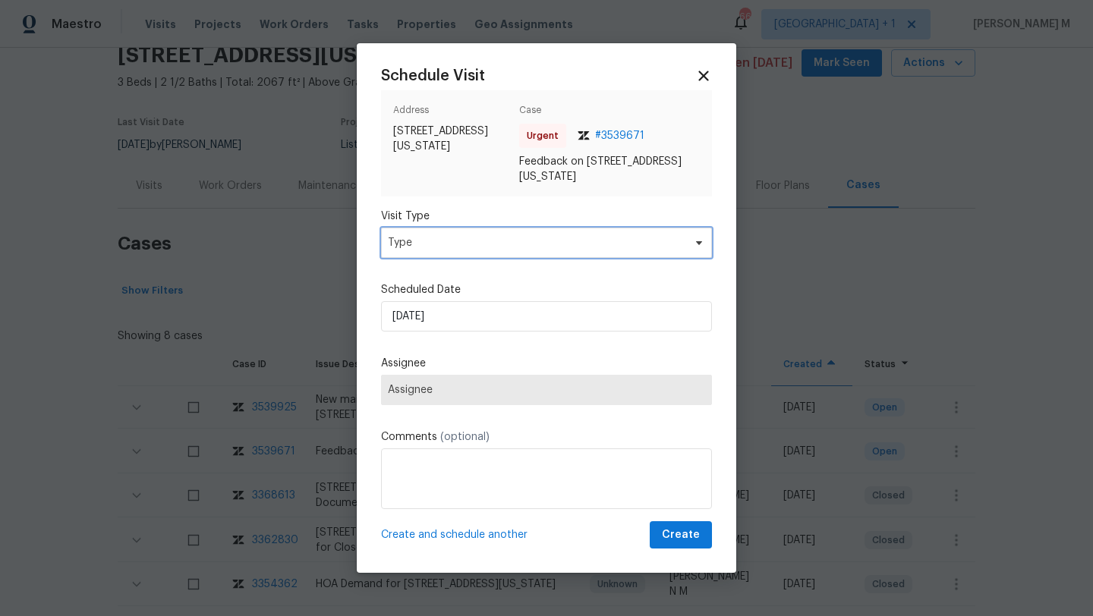
click at [427, 240] on span "Type" at bounding box center [535, 242] width 295 height 15
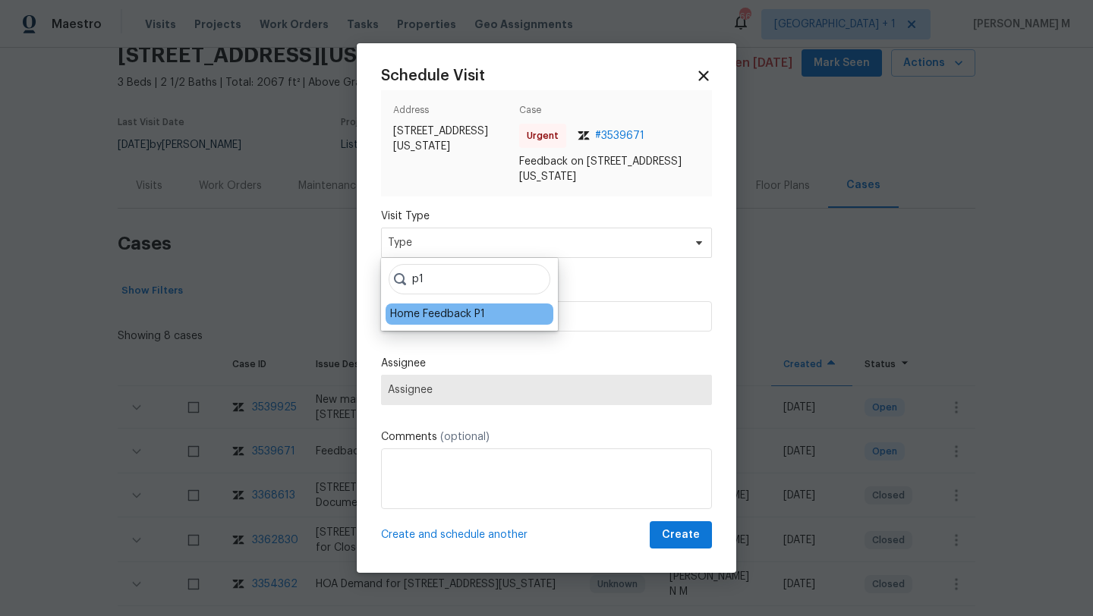
type input "p1"
click at [424, 319] on div "Home Feedback P1" at bounding box center [437, 314] width 95 height 15
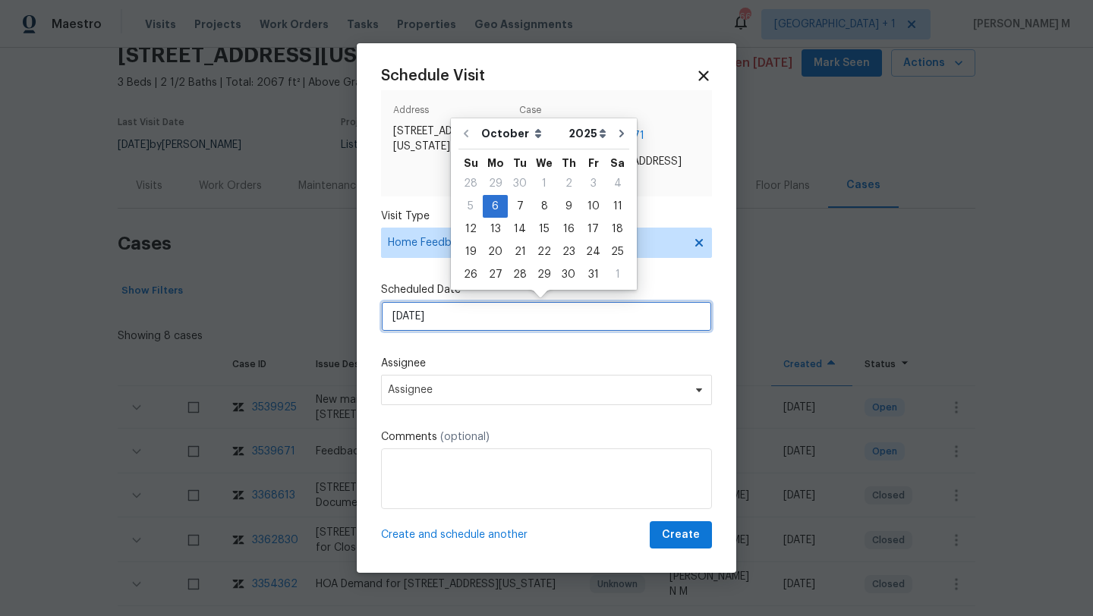
click at [427, 318] on input "06/10/2025" at bounding box center [546, 316] width 331 height 30
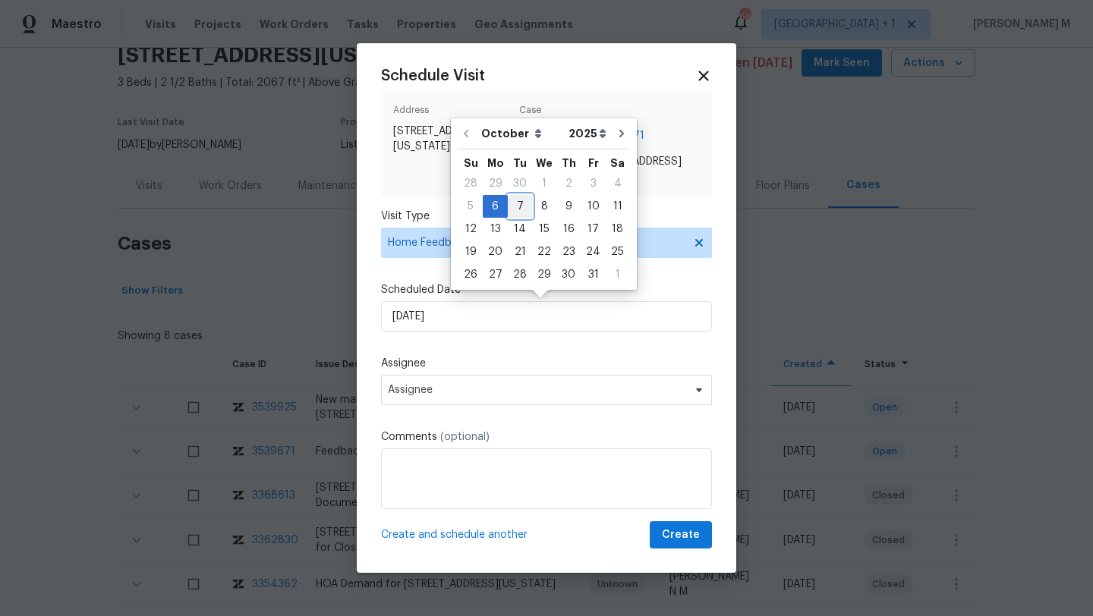
click at [521, 200] on div "7" at bounding box center [520, 206] width 24 height 21
type input "07/10/2025"
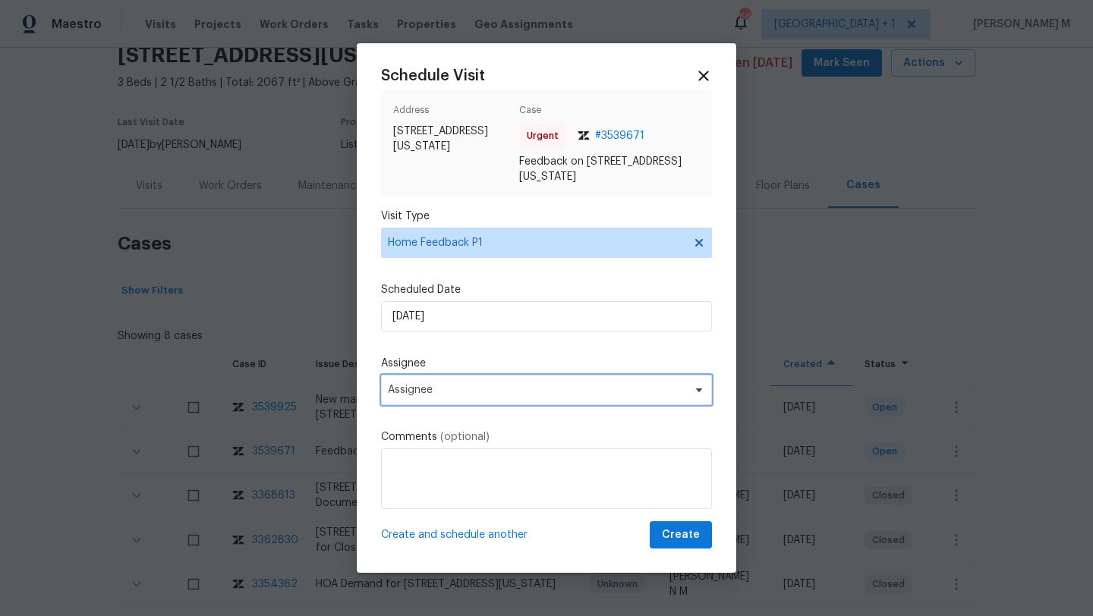
click at [436, 386] on span "Assignee" at bounding box center [537, 390] width 298 height 12
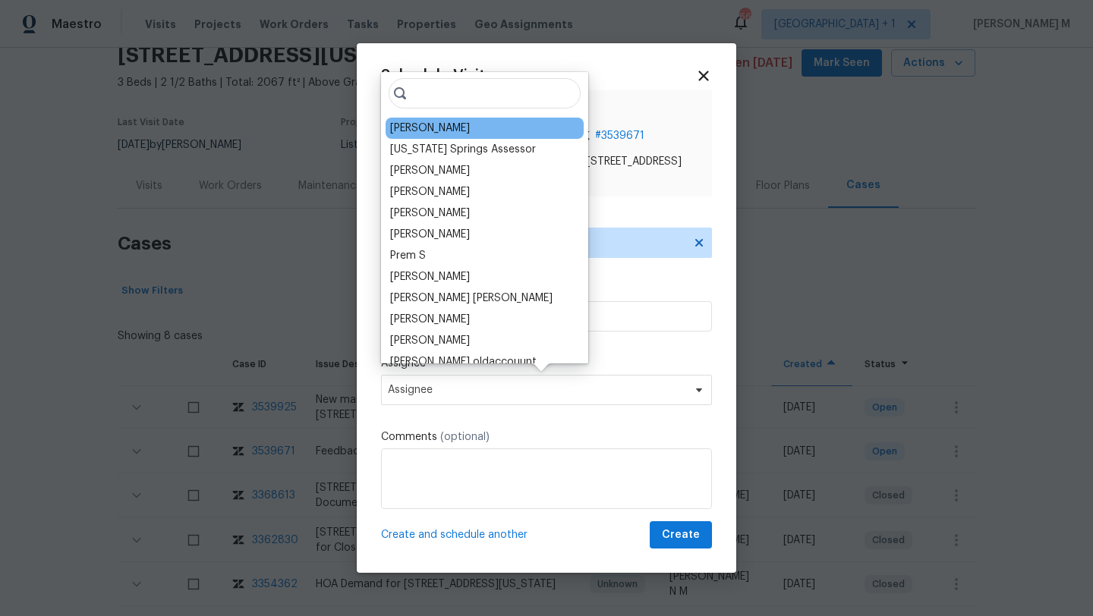
click at [433, 128] on div "Chris Thomas" at bounding box center [430, 128] width 80 height 15
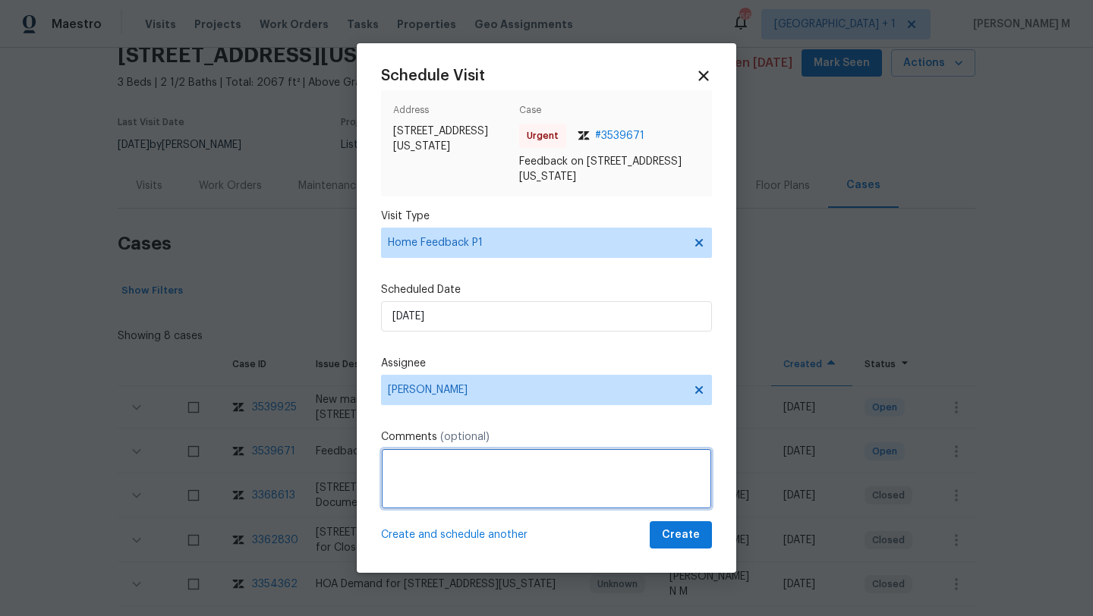
click at [473, 471] on textarea at bounding box center [546, 479] width 331 height 61
paste textarea "Inside Garage door was open to the house"
click at [390, 465] on textarea "Inside Garage door was open to the house" at bounding box center [546, 479] width 331 height 61
click at [386, 465] on textarea "Inside Garage door was open to the house" at bounding box center [546, 479] width 331 height 61
click at [576, 481] on textarea "We received a message stating "Inside Garage door was open to the house" at bounding box center [546, 479] width 331 height 61
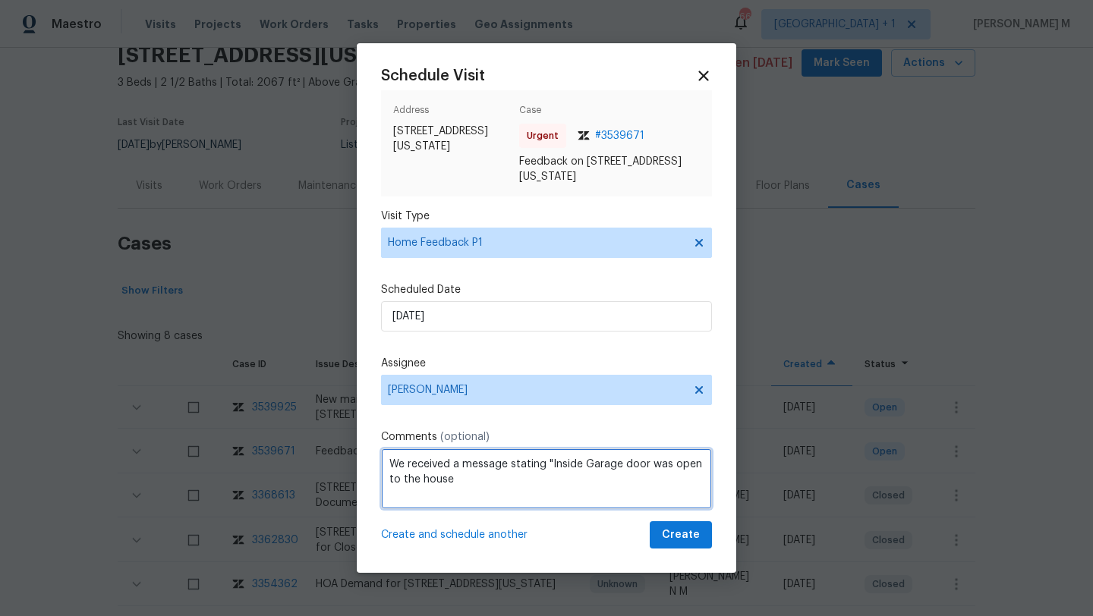
click at [536, 488] on textarea "We received a message stating "Inside Garage door was open to the house" at bounding box center [546, 479] width 331 height 61
paste textarea "Kindly complete the visit and update if any WO needs to be created. Thank you"
type textarea "We received a message stating "Inside Garage door was open to the house" Kindly…"
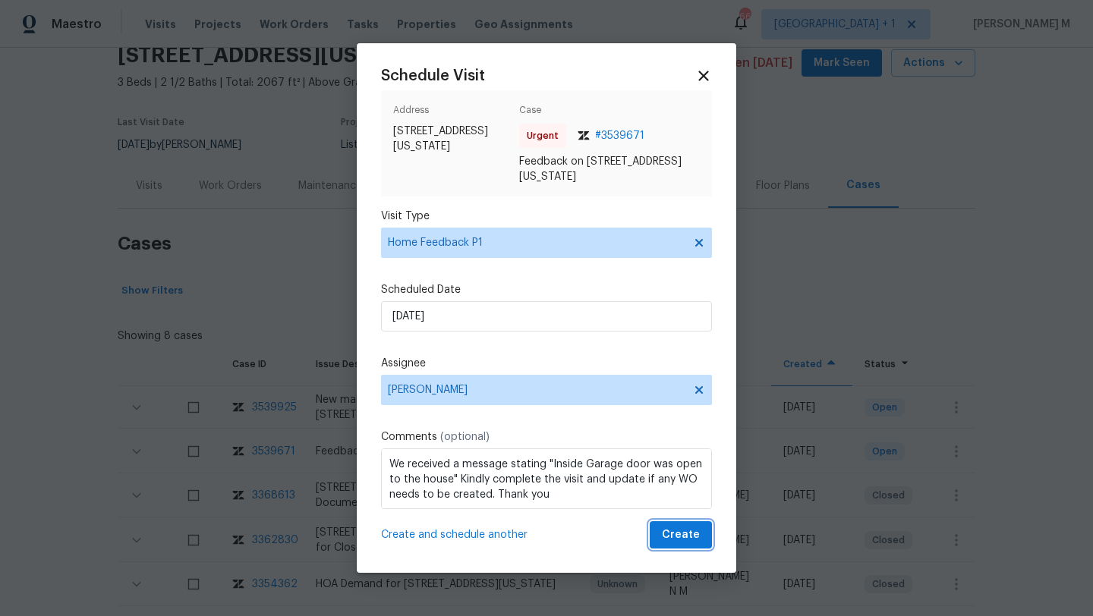
click at [669, 534] on span "Create" at bounding box center [681, 535] width 38 height 19
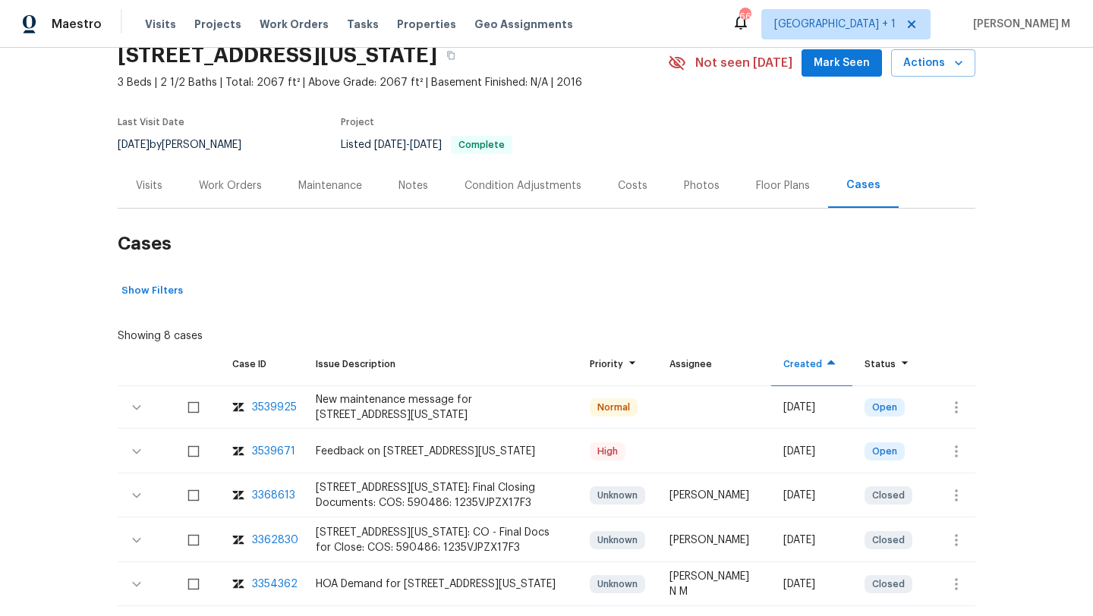
click at [154, 194] on div "Visits" at bounding box center [149, 185] width 63 height 45
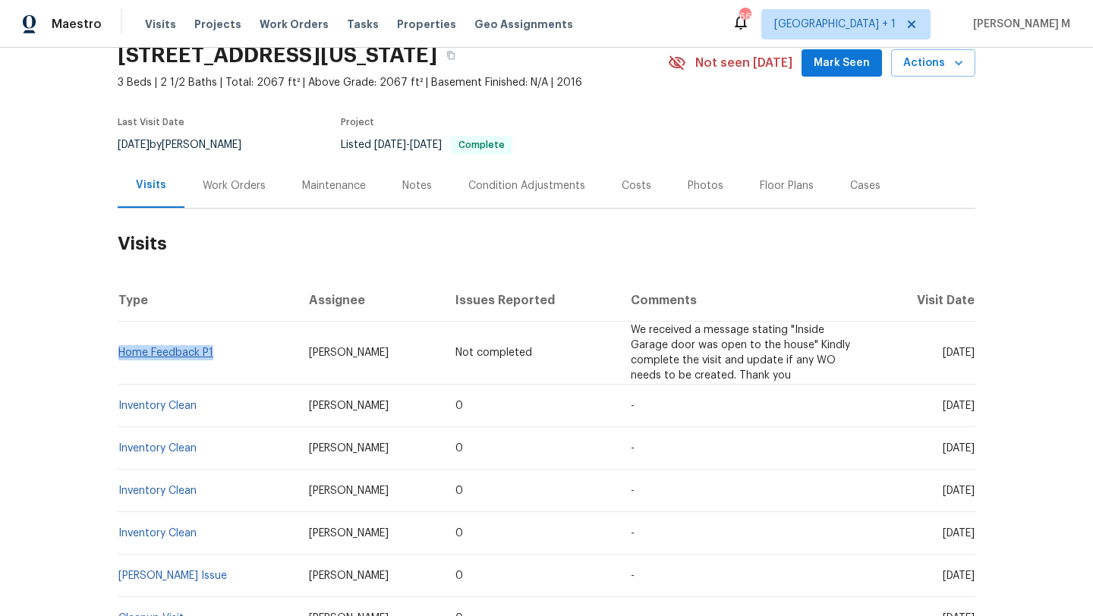
drag, startPoint x: 228, startPoint y: 360, endPoint x: 115, endPoint y: 353, distance: 114.1
click at [118, 354] on td "Home Feedback P1" at bounding box center [207, 353] width 179 height 63
copy link "Home Feedback P1"
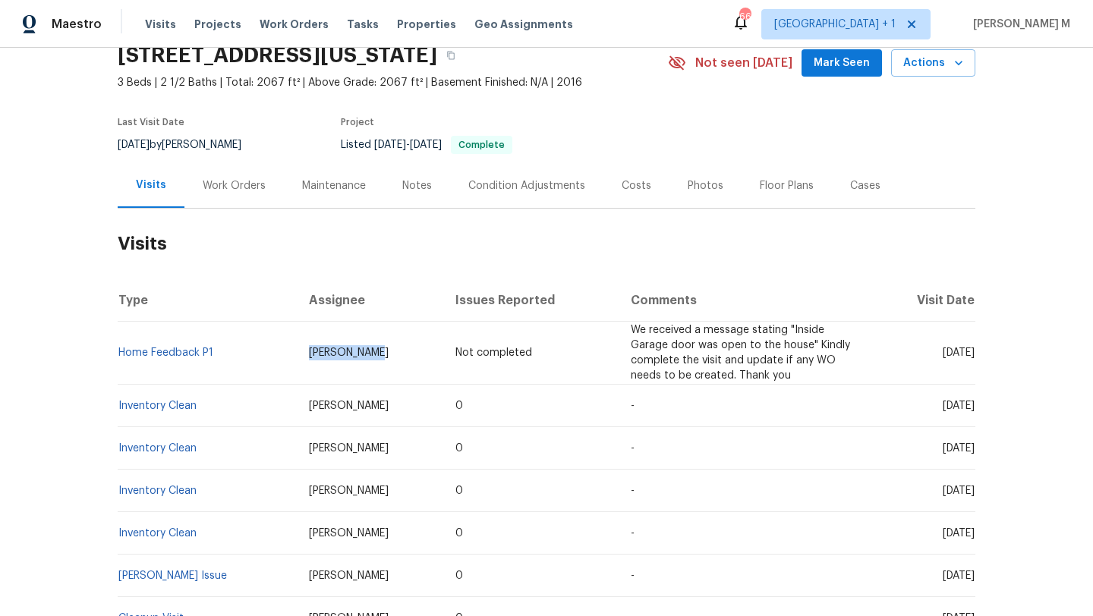
drag, startPoint x: 292, startPoint y: 347, endPoint x: 374, endPoint y: 349, distance: 82.0
click at [374, 349] on td "Chris Thomas" at bounding box center [370, 353] width 147 height 63
drag, startPoint x: 907, startPoint y: 355, endPoint x: 941, endPoint y: 354, distance: 33.4
click at [943, 354] on span "Tue, Oct 07 2025" at bounding box center [959, 353] width 32 height 11
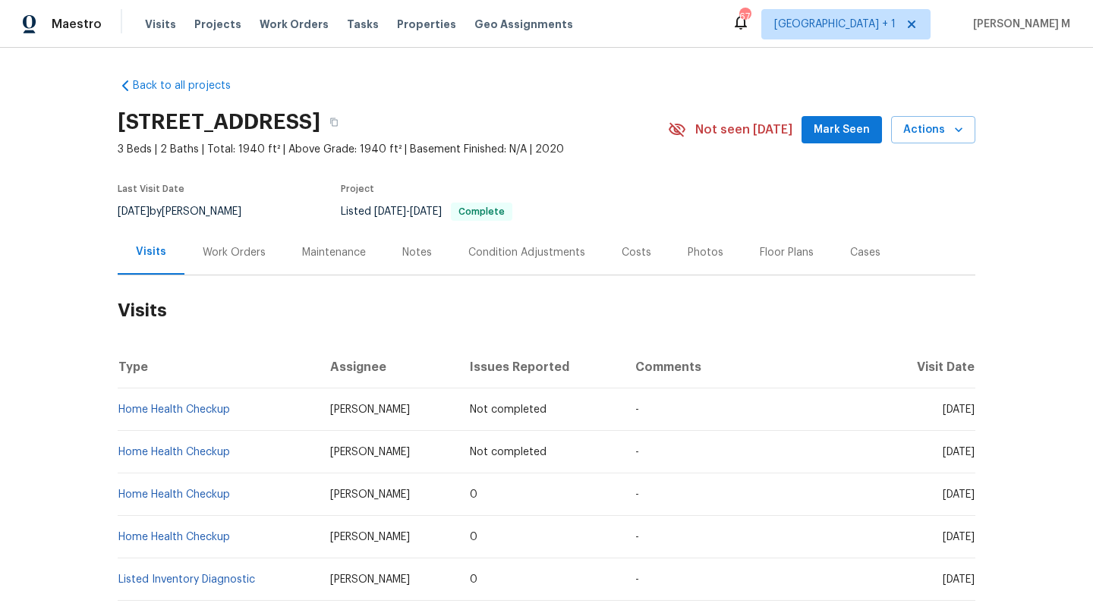
click at [241, 257] on div "Work Orders" at bounding box center [234, 252] width 63 height 15
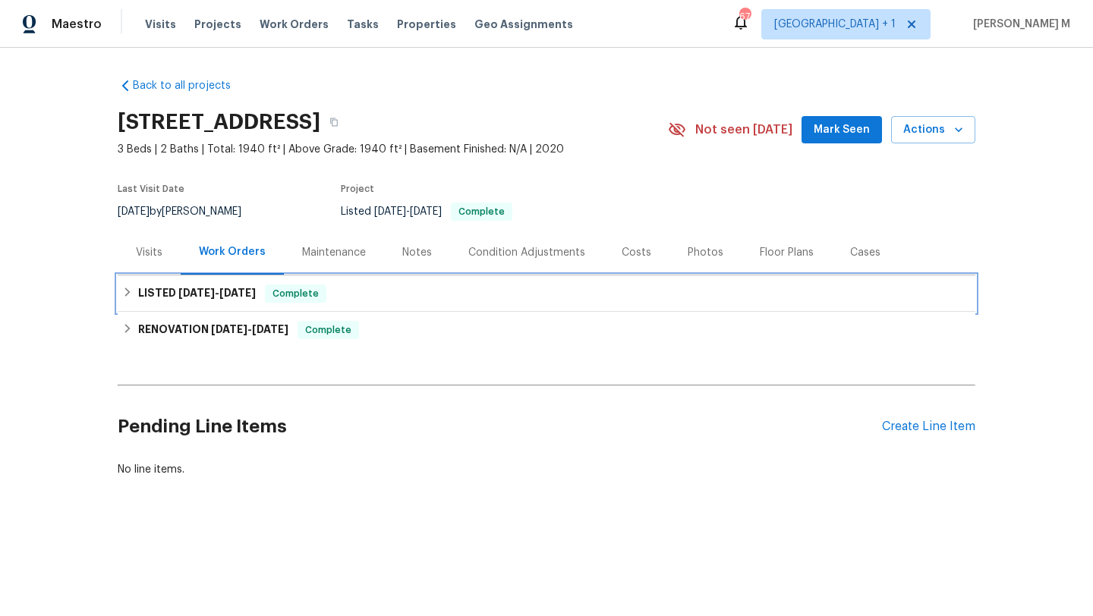
click at [241, 307] on div "LISTED [DATE] - [DATE] Complete" at bounding box center [547, 294] width 858 height 36
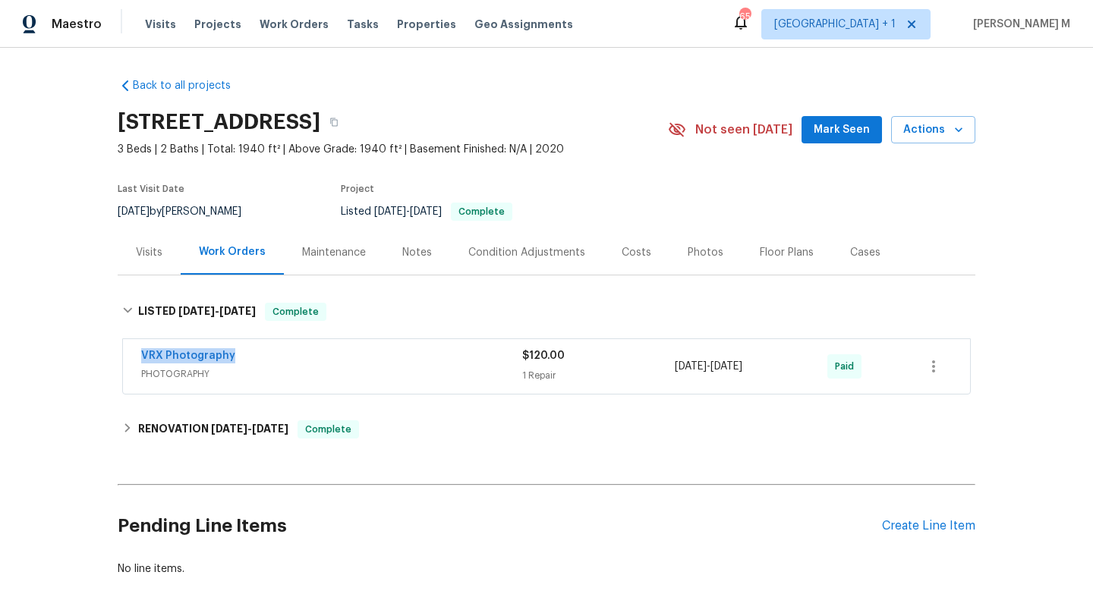
drag, startPoint x: 129, startPoint y: 357, endPoint x: 262, endPoint y: 357, distance: 132.8
click at [262, 357] on div "VRX Photography PHOTOGRAPHY $120.00 1 Repair [DATE] - [DATE] Paid" at bounding box center [546, 366] width 847 height 55
copy link "VRX Photography"
drag, startPoint x: 668, startPoint y: 370, endPoint x: 785, endPoint y: 370, distance: 116.9
click at [786, 370] on div "VRX Photography PHOTOGRAPHY $120.00 1 Repair [DATE] - [DATE] Paid" at bounding box center [528, 366] width 774 height 36
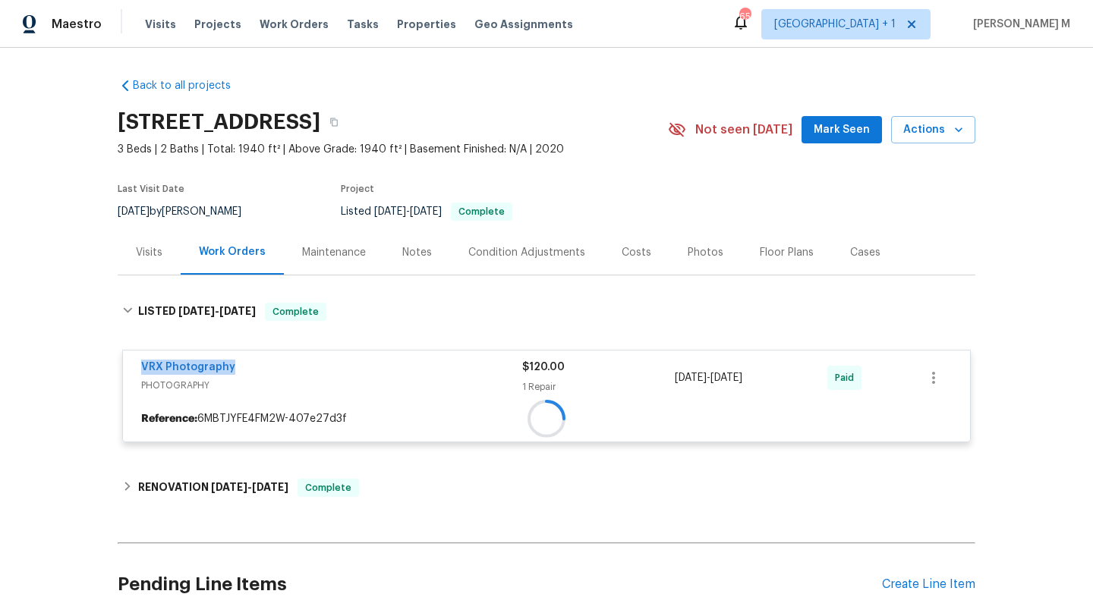
copy div "[DATE] - [DATE]"
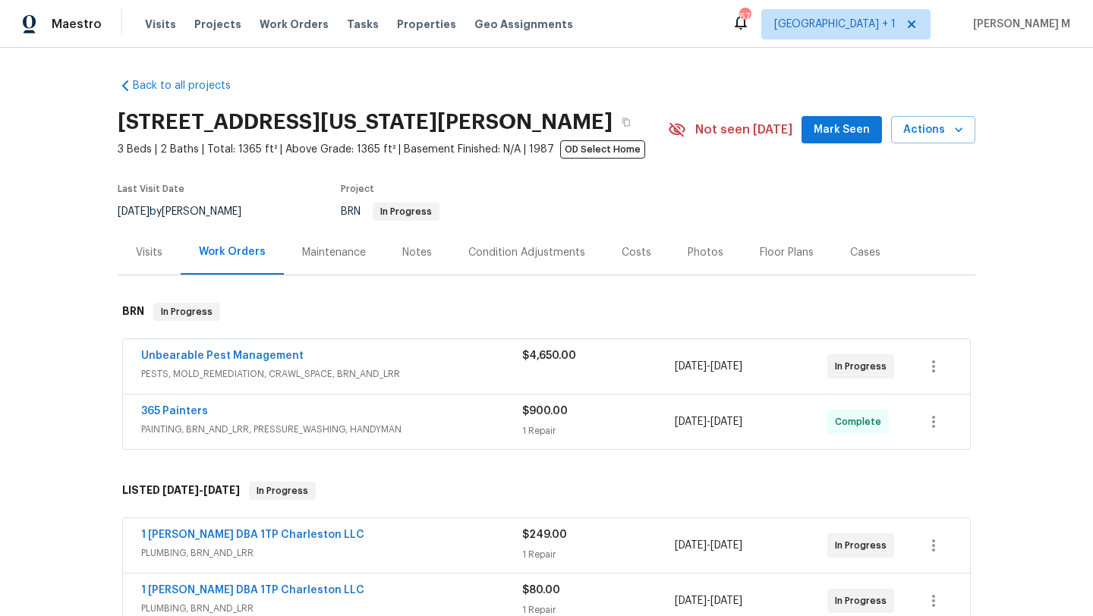
click at [481, 362] on div "Unbearable Pest Management" at bounding box center [331, 357] width 381 height 18
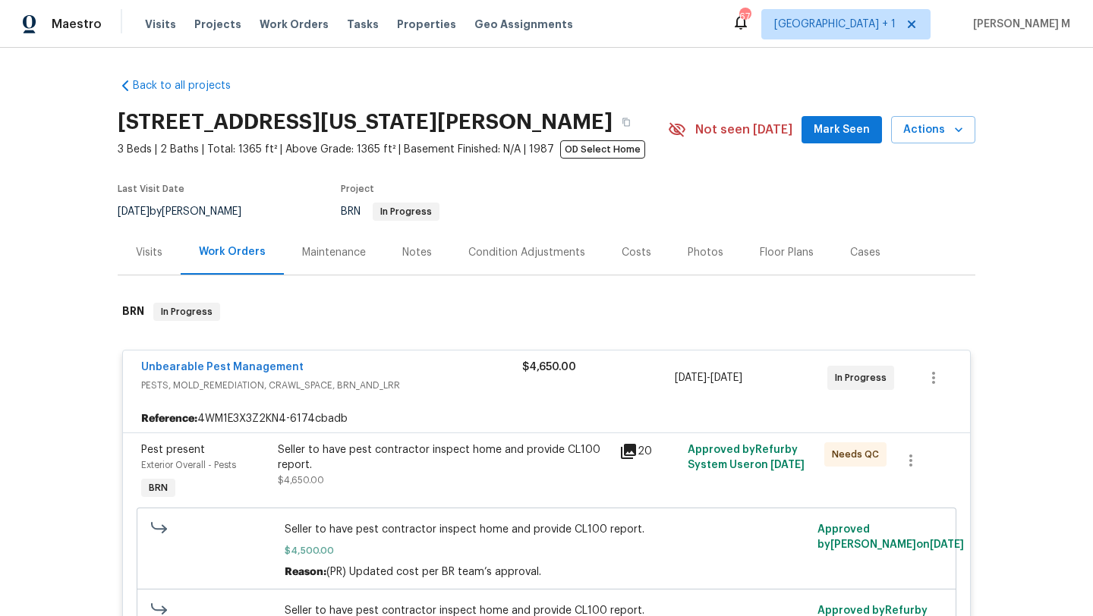
click at [862, 271] on div "Cases" at bounding box center [865, 252] width 67 height 45
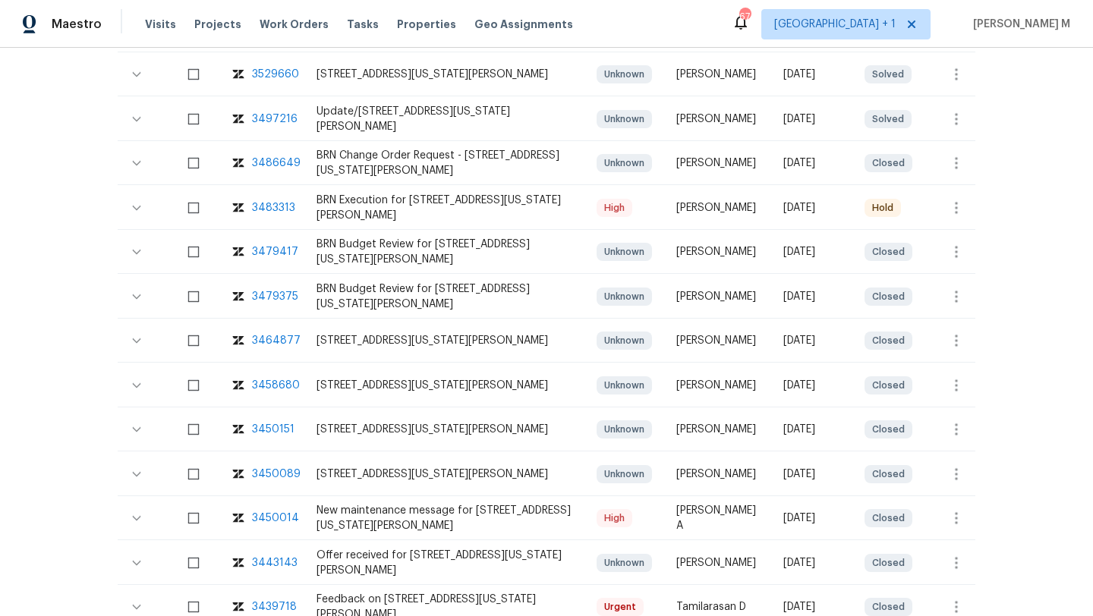
scroll to position [614, 0]
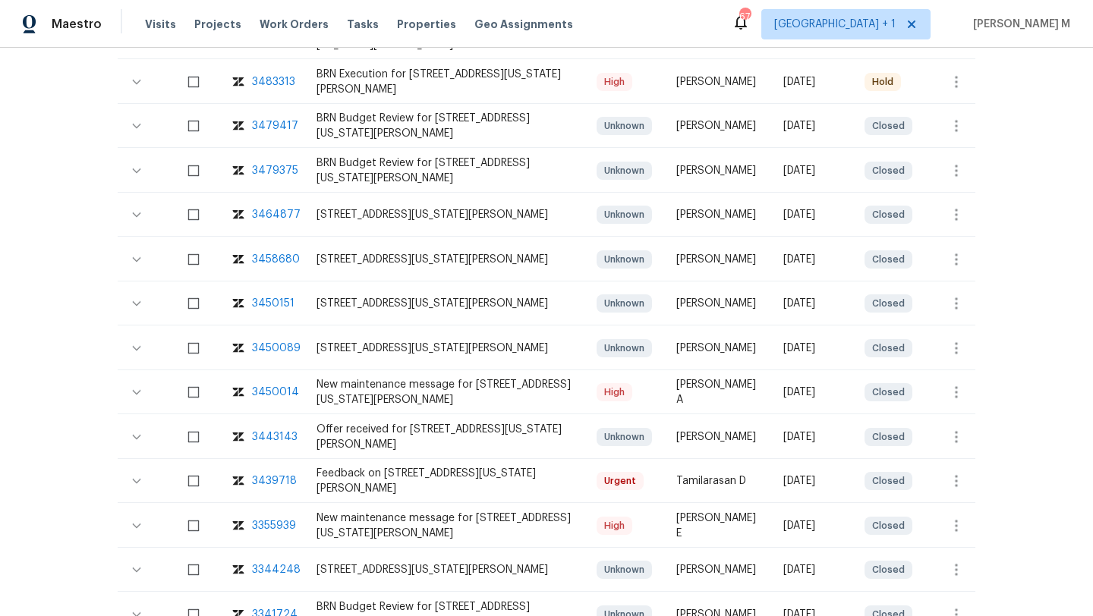
click at [276, 390] on div "3450014" at bounding box center [275, 392] width 47 height 15
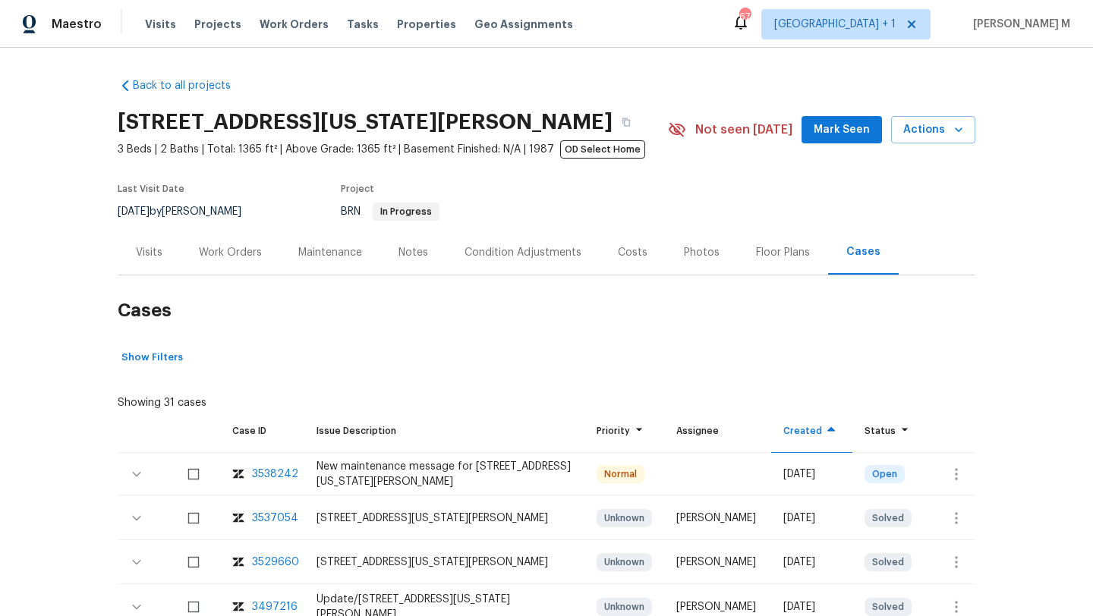
click at [224, 256] on div "Work Orders" at bounding box center [230, 252] width 63 height 15
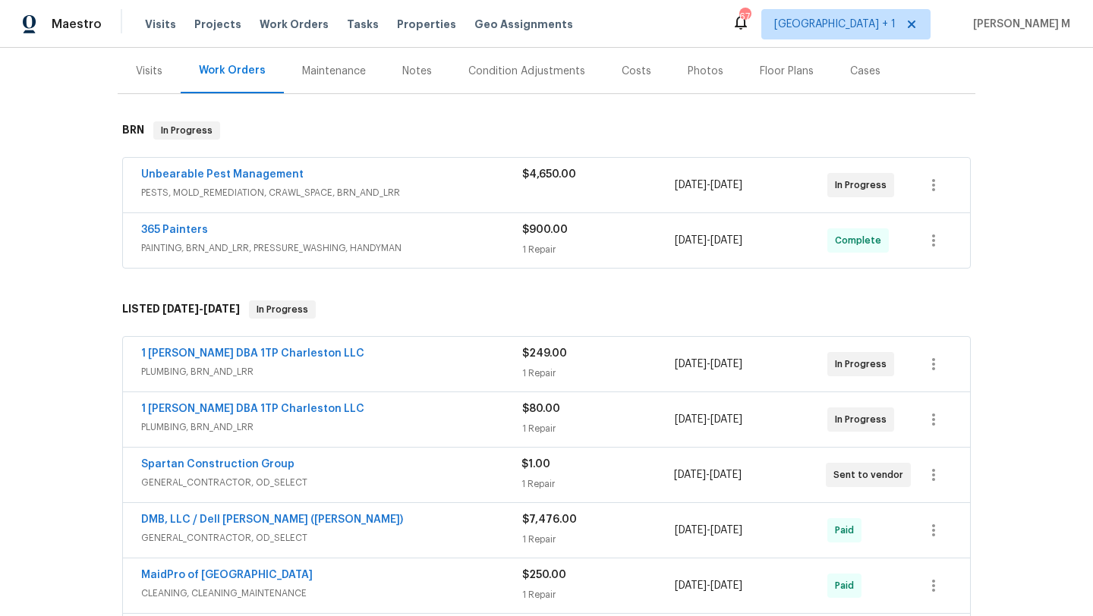
scroll to position [191, 0]
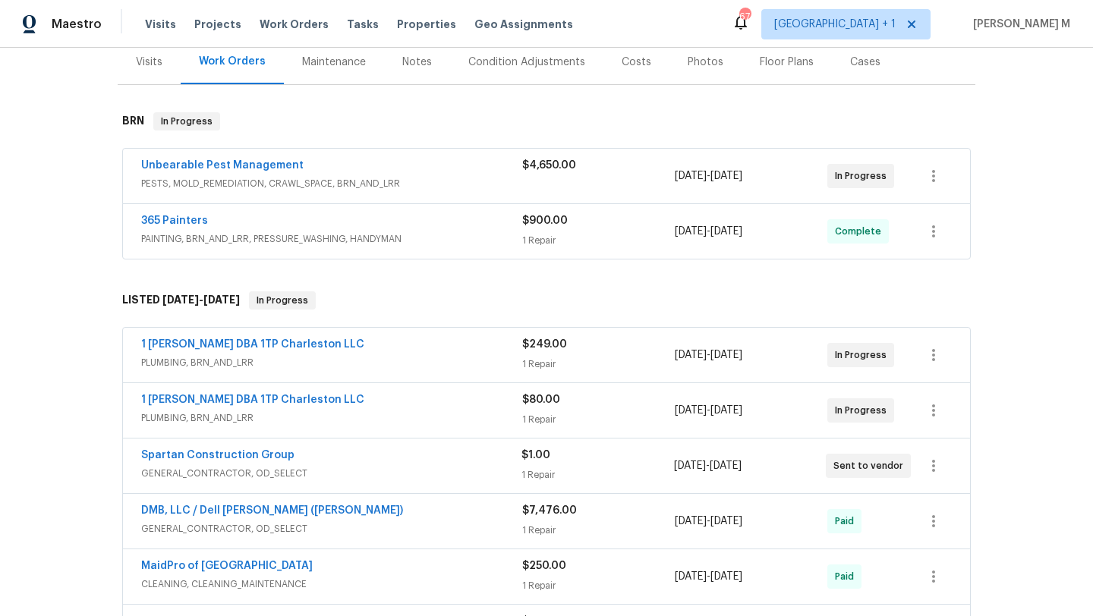
click at [411, 448] on div "Spartan Construction Group" at bounding box center [331, 457] width 380 height 18
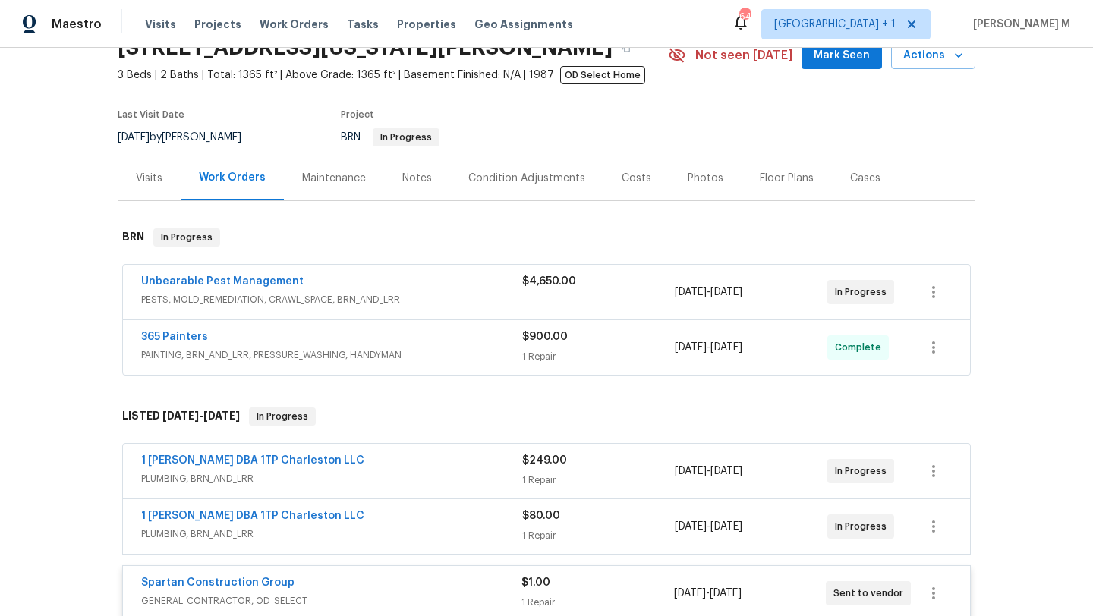
scroll to position [79, 0]
